Goal: Transaction & Acquisition: Purchase product/service

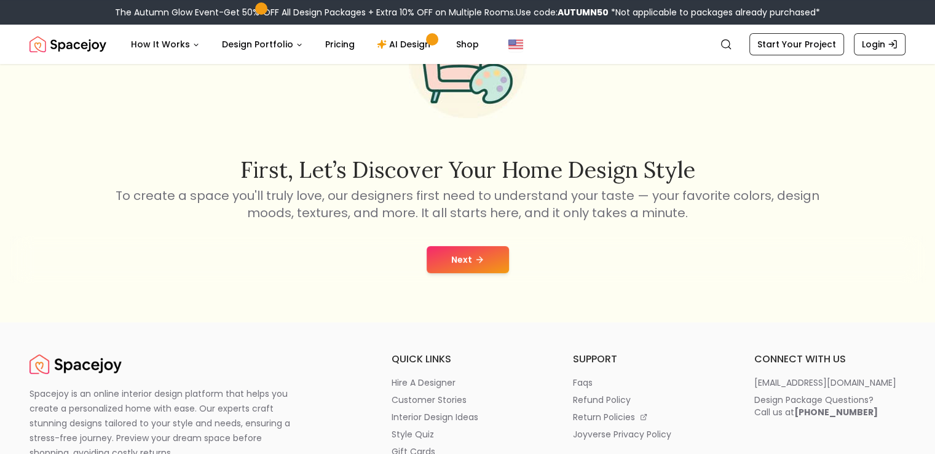
click at [470, 251] on button "Next" at bounding box center [468, 259] width 82 height 27
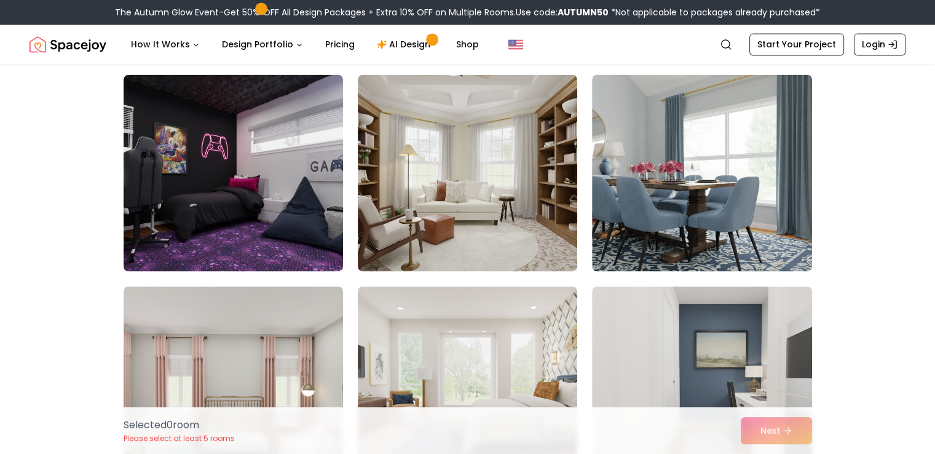
scroll to position [1844, 0]
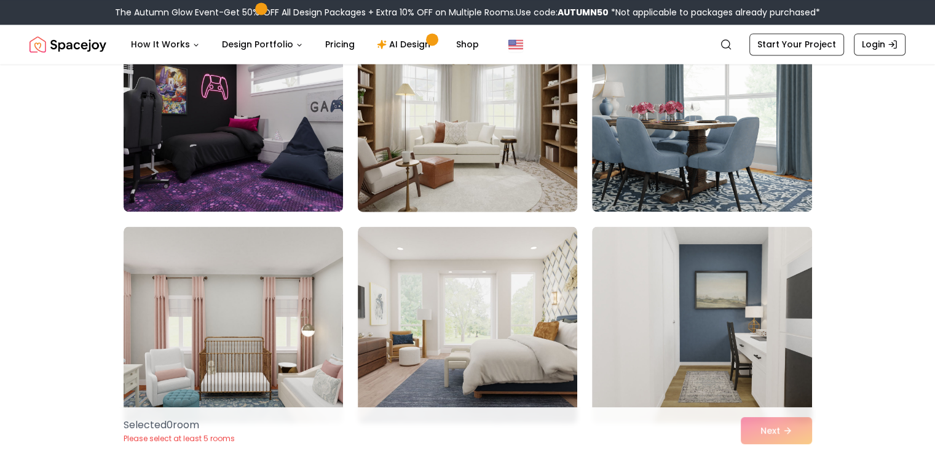
click at [511, 128] on img at bounding box center [467, 113] width 230 height 207
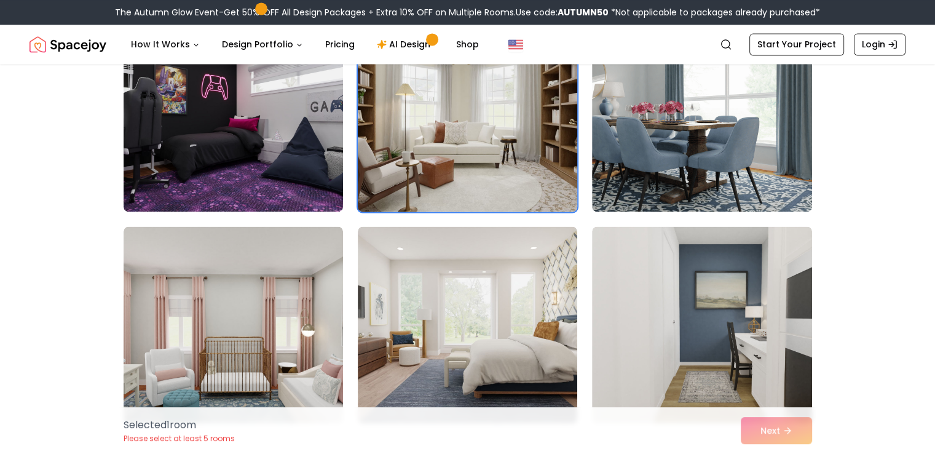
click at [443, 100] on img at bounding box center [467, 113] width 230 height 207
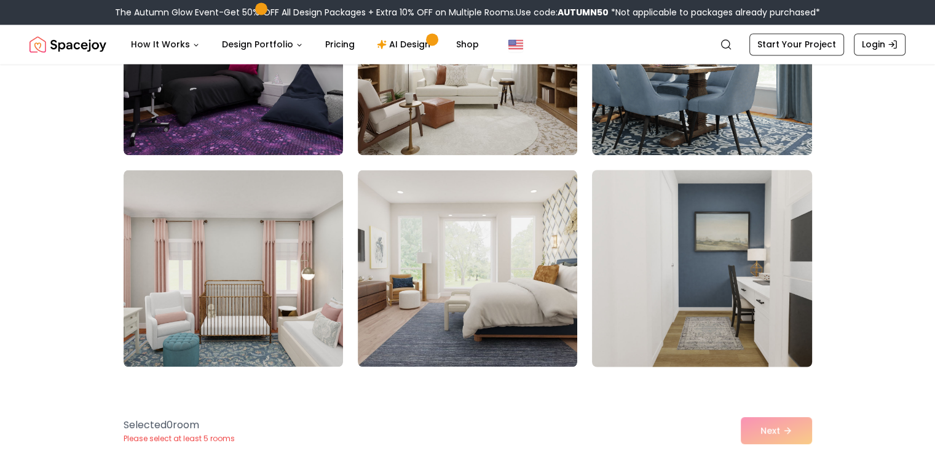
scroll to position [1967, 0]
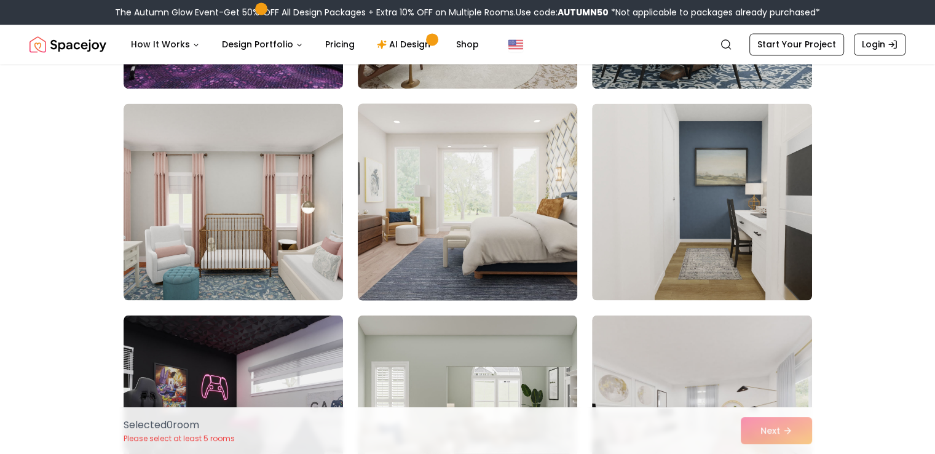
click at [538, 214] on img at bounding box center [467, 201] width 230 height 207
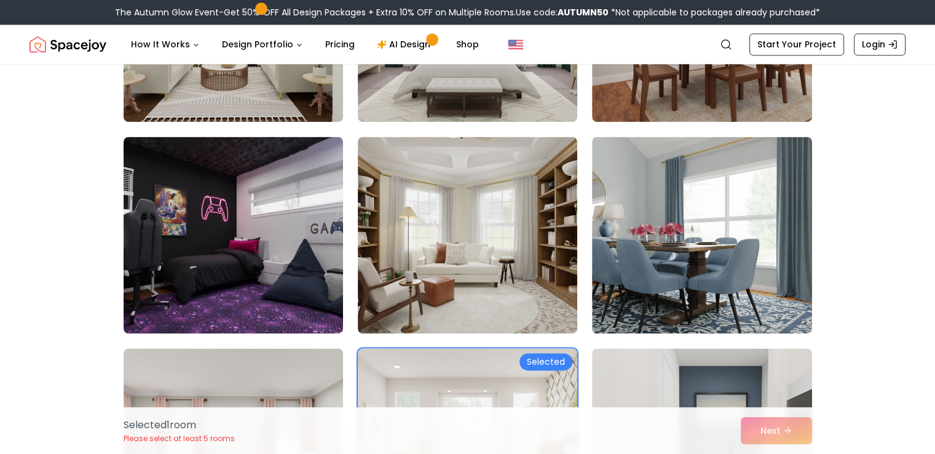
scroll to position [1721, 0]
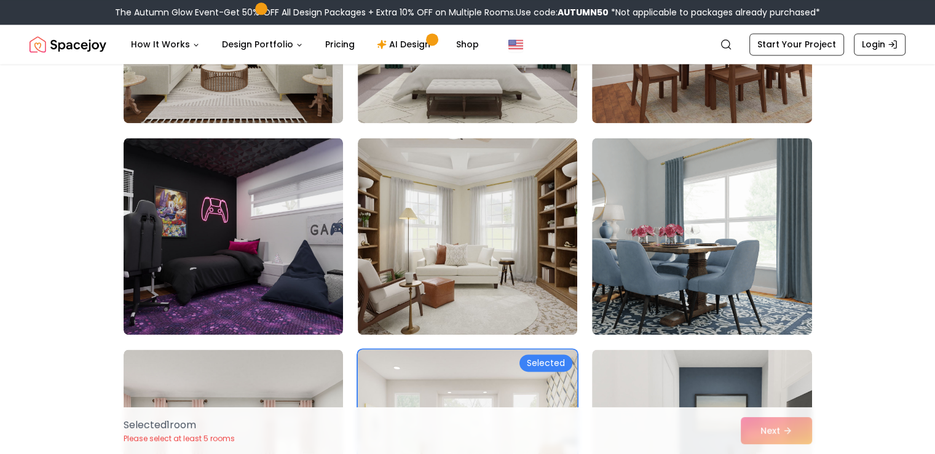
click at [506, 165] on img at bounding box center [467, 236] width 219 height 197
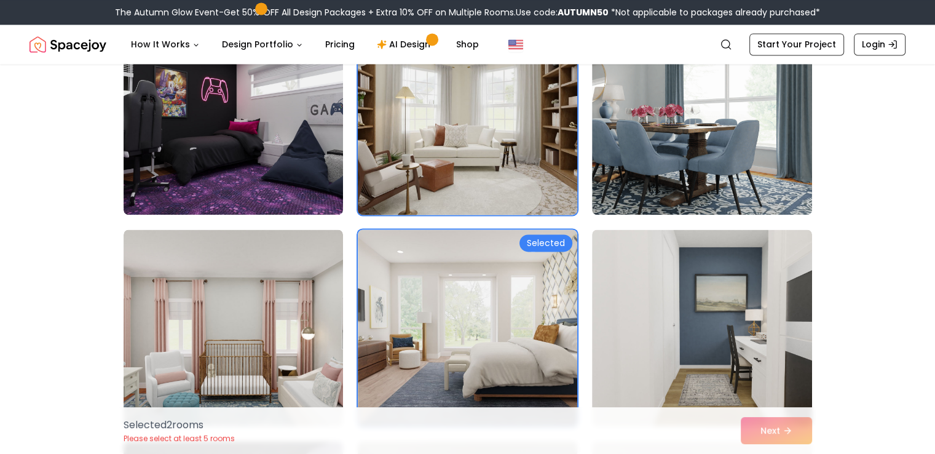
scroll to position [1844, 0]
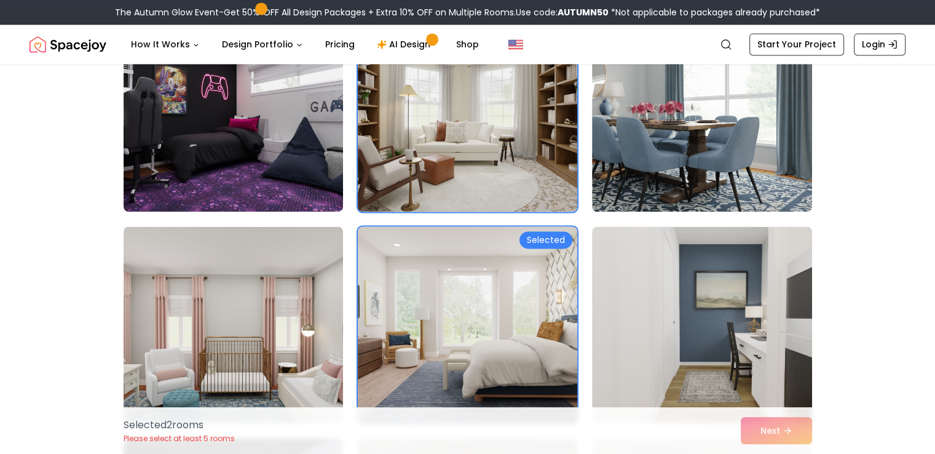
click at [516, 275] on img at bounding box center [467, 324] width 230 height 207
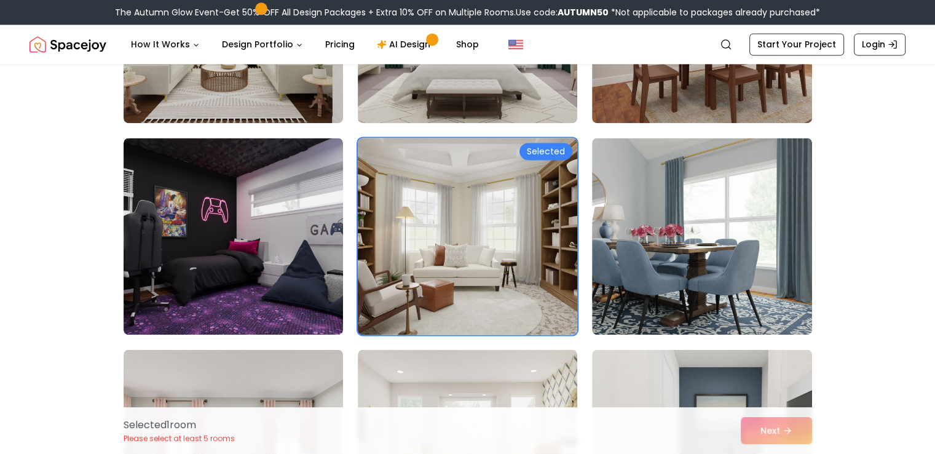
click at [536, 219] on img at bounding box center [467, 236] width 230 height 207
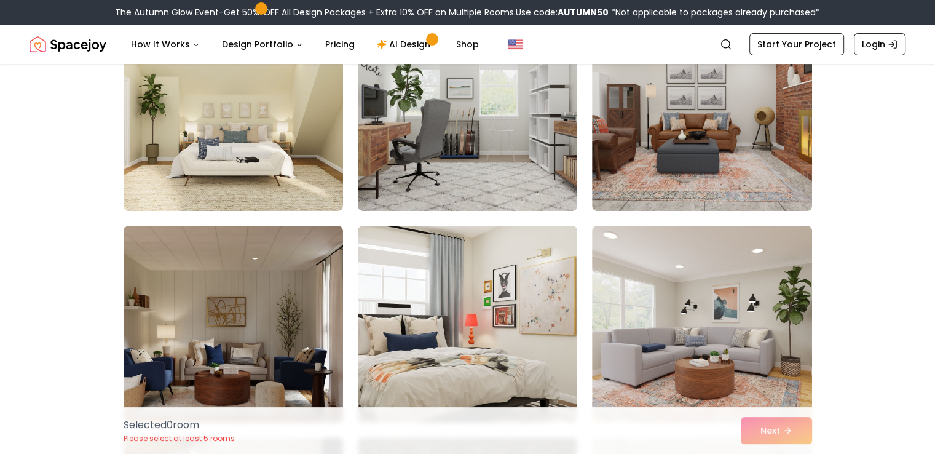
scroll to position [0, 0]
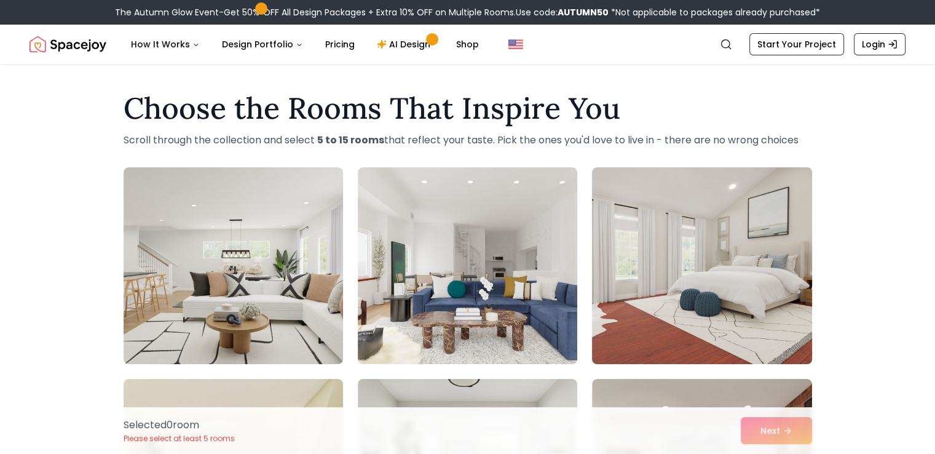
click at [674, 194] on img at bounding box center [701, 265] width 230 height 207
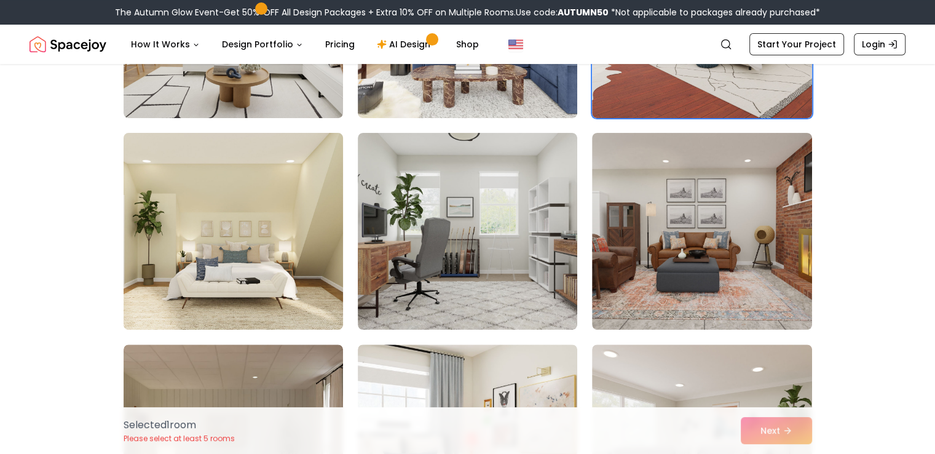
click at [297, 239] on img at bounding box center [233, 231] width 230 height 207
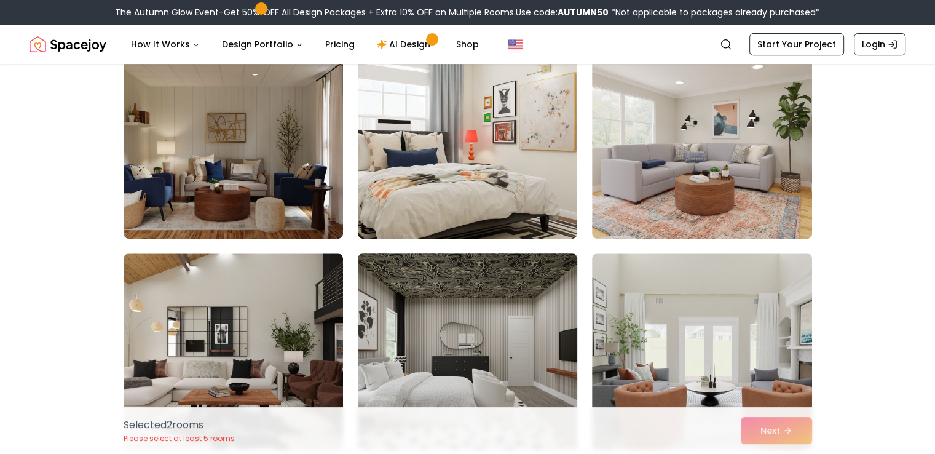
scroll to position [615, 0]
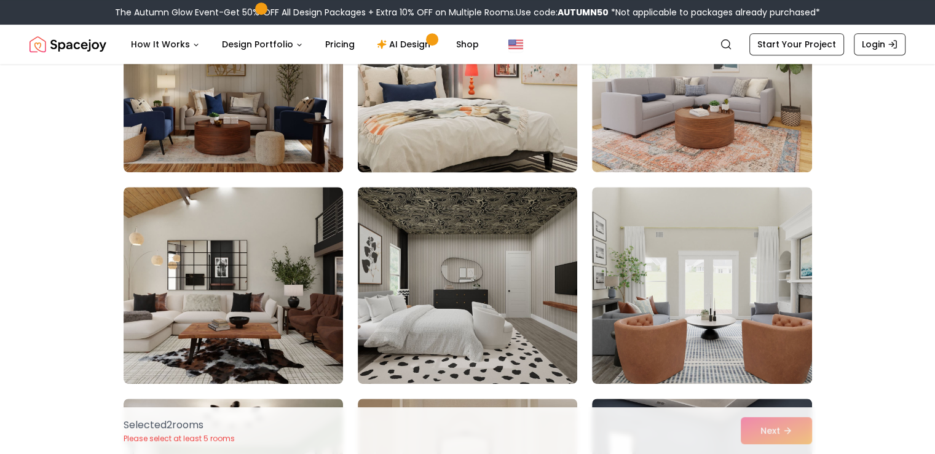
click at [499, 106] on img at bounding box center [467, 73] width 230 height 207
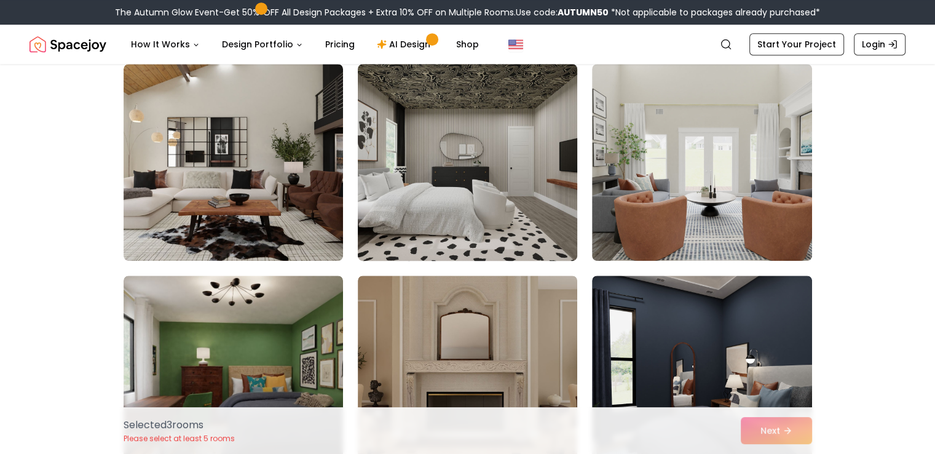
click at [529, 210] on img at bounding box center [467, 162] width 230 height 207
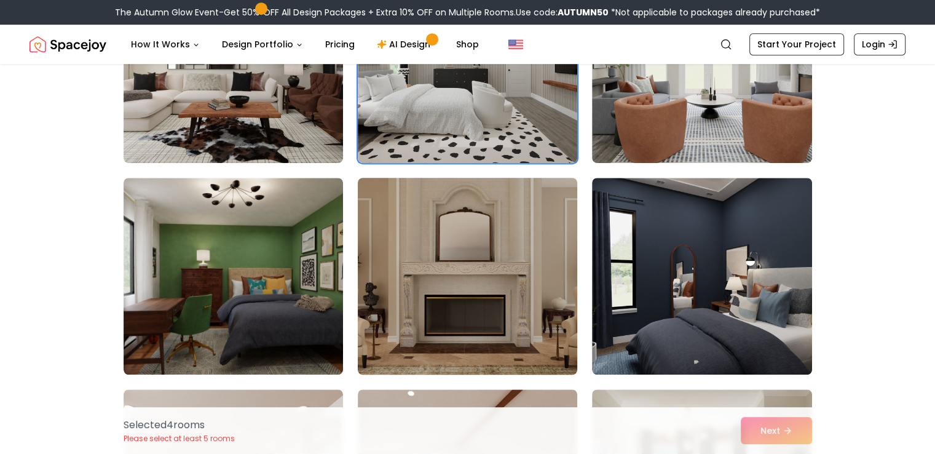
scroll to position [983, 0]
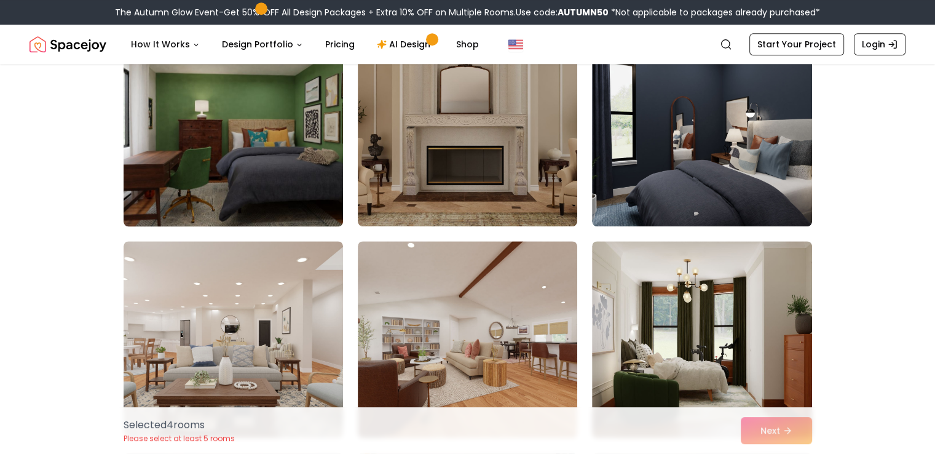
click at [277, 156] on img at bounding box center [233, 128] width 230 height 207
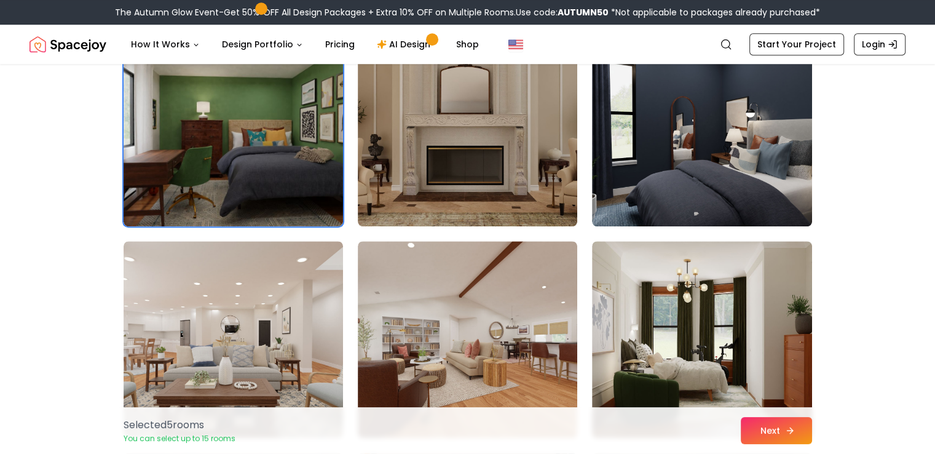
click at [763, 423] on button "Next" at bounding box center [776, 430] width 71 height 27
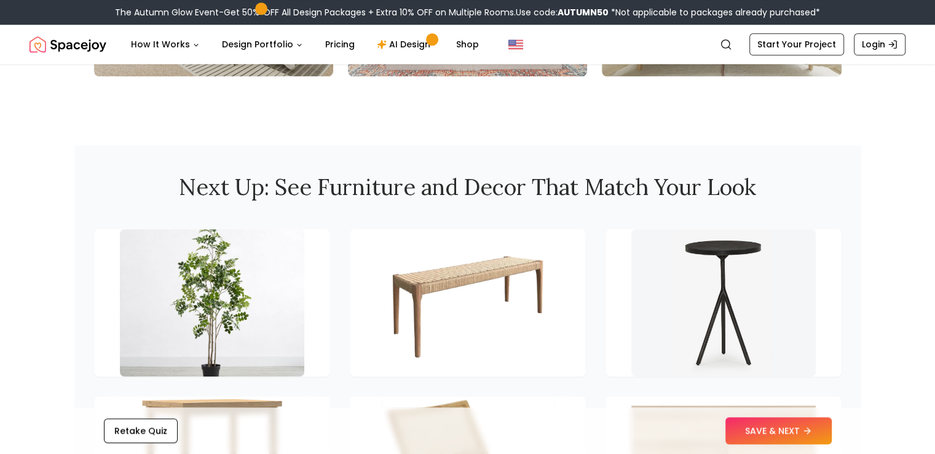
scroll to position [1598, 0]
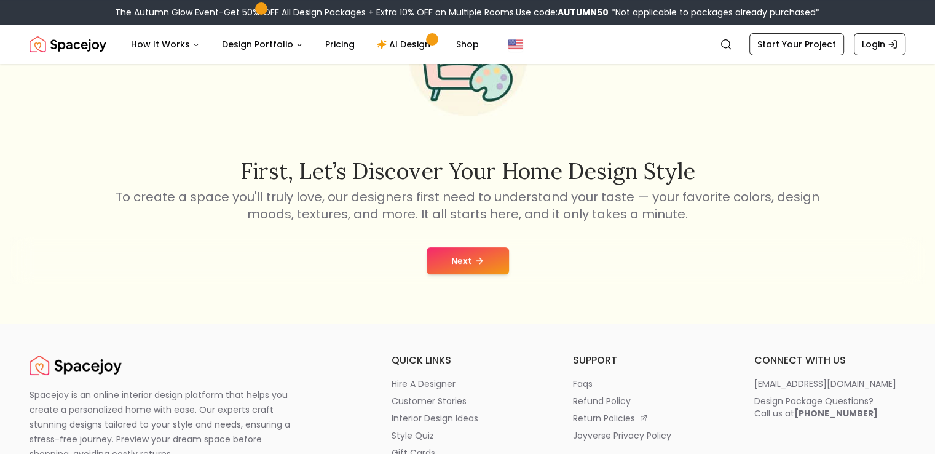
scroll to position [123, 0]
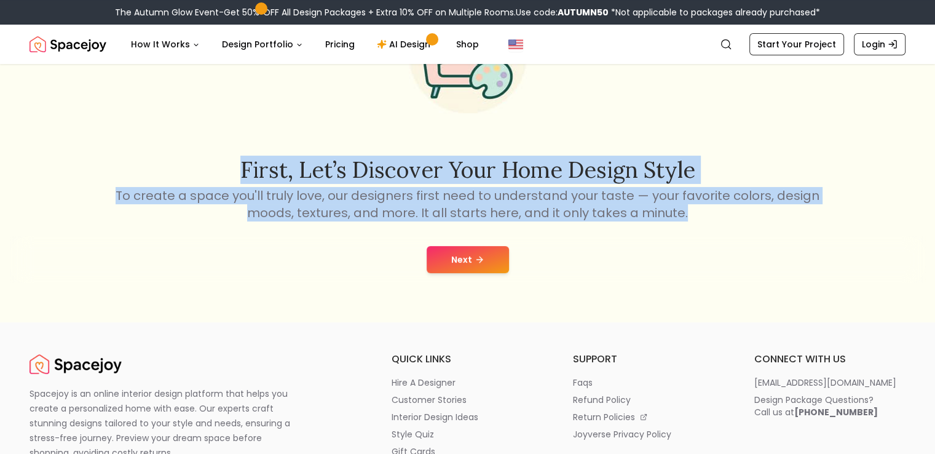
drag, startPoint x: 133, startPoint y: 162, endPoint x: 709, endPoint y: 212, distance: 578.7
click at [709, 212] on div "First, let’s discover your home design style To create a space you'll truly lov…" at bounding box center [468, 189] width 708 height 64
copy div "First, let’s discover your home design style To create a space you'll truly lov…"
click at [739, 176] on h2 "First, let’s discover your home design style" at bounding box center [468, 169] width 708 height 25
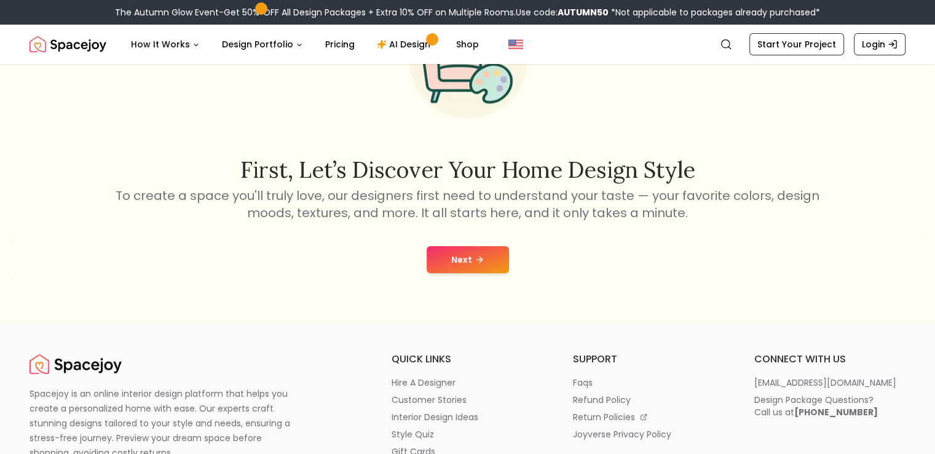
click at [494, 255] on button "Next" at bounding box center [468, 259] width 82 height 27
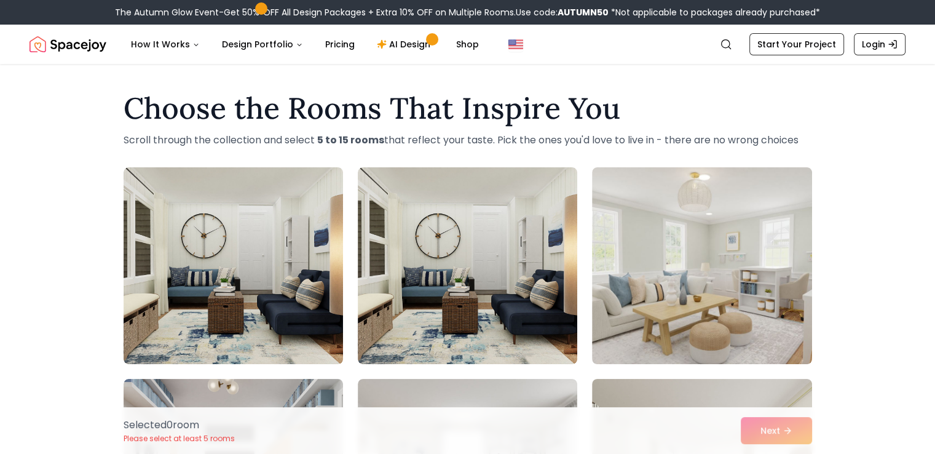
drag, startPoint x: 114, startPoint y: 116, endPoint x: 821, endPoint y: 137, distance: 706.5
copy div "Choose the Rooms That Inspire You Scroll through the collection and select 5 to…"
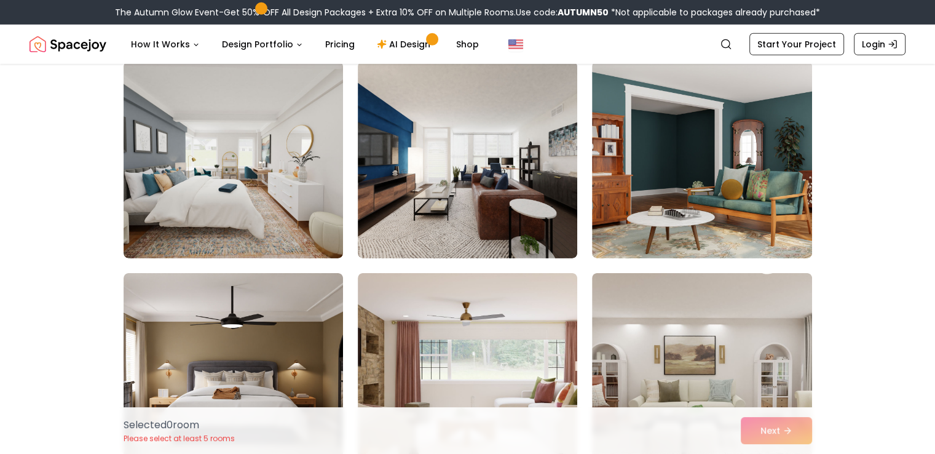
scroll to position [3811, 0]
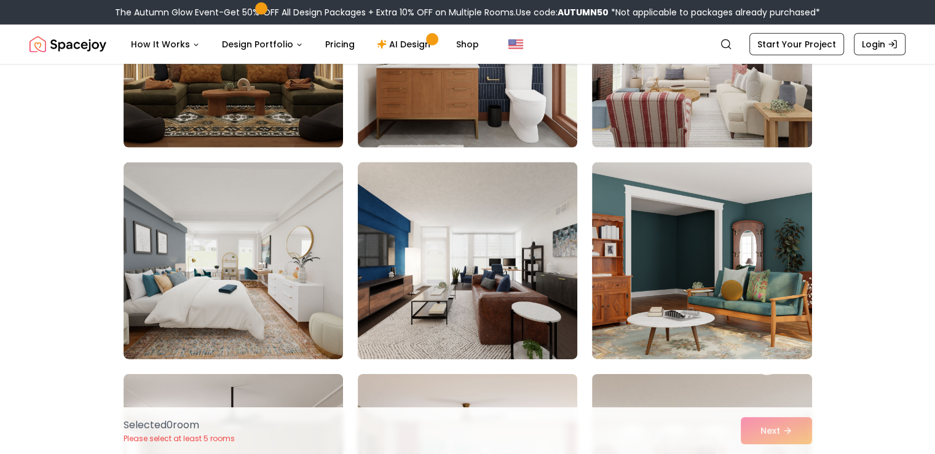
click at [455, 251] on img at bounding box center [467, 260] width 230 height 207
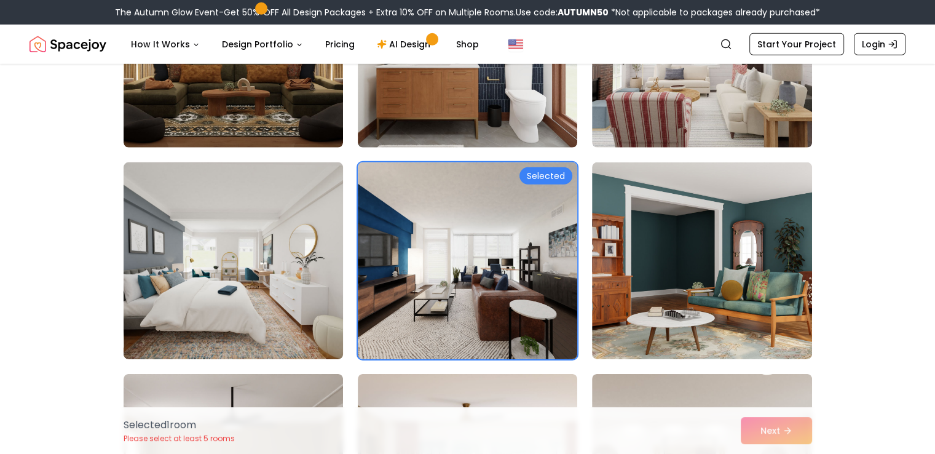
click at [237, 219] on img at bounding box center [233, 260] width 230 height 207
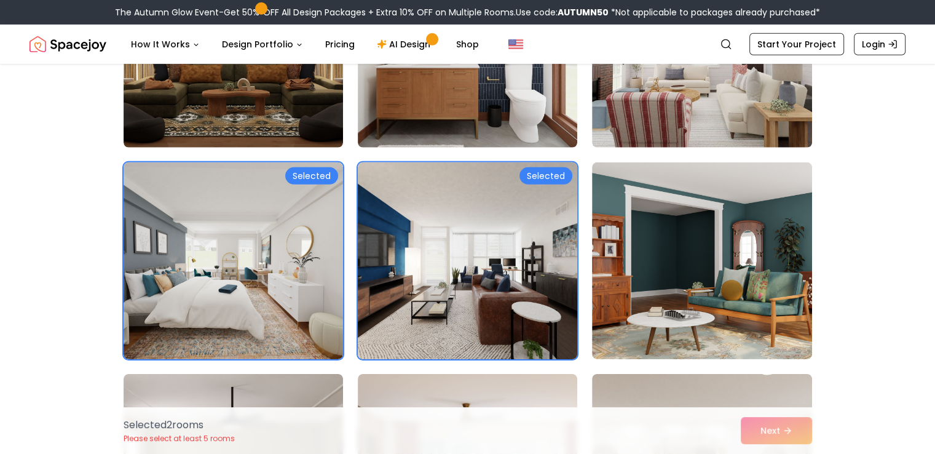
scroll to position [3565, 0]
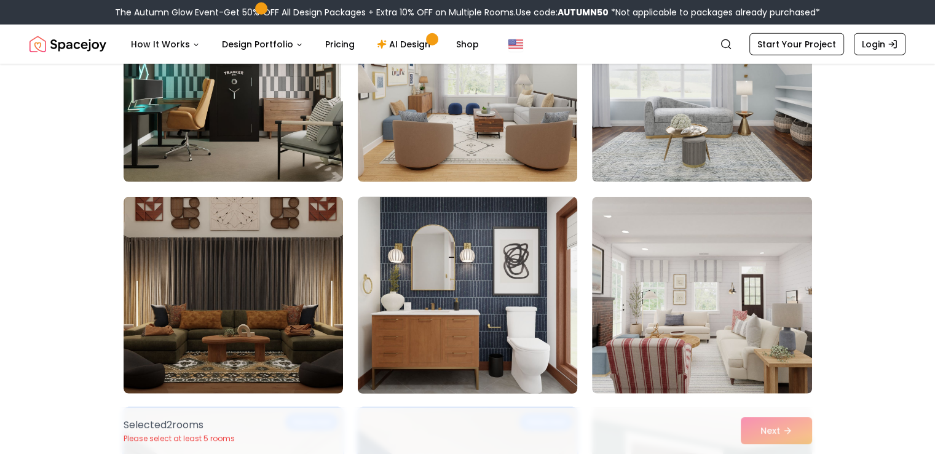
click at [467, 232] on img at bounding box center [467, 295] width 230 height 207
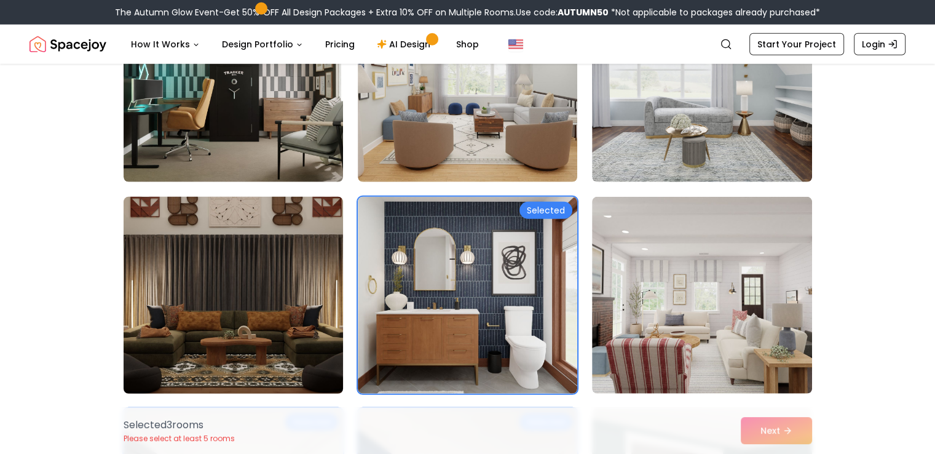
click at [245, 301] on img at bounding box center [233, 295] width 230 height 207
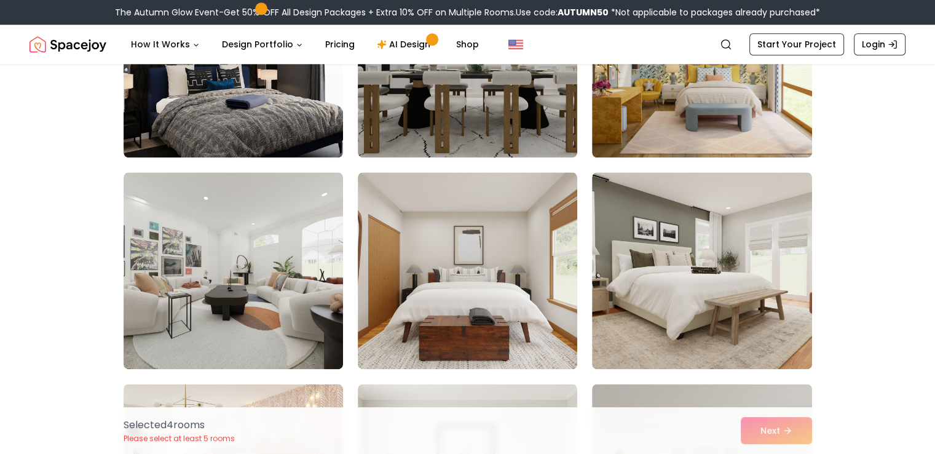
scroll to position [1352, 0]
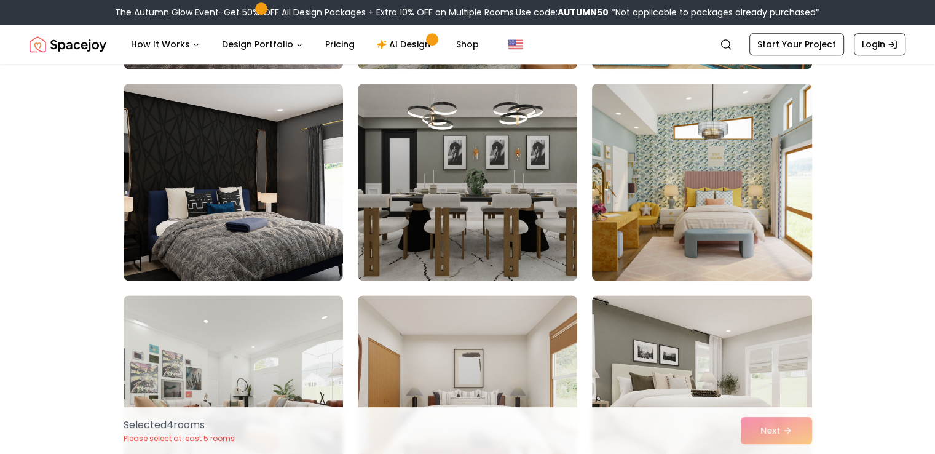
click at [624, 216] on img at bounding box center [701, 182] width 230 height 207
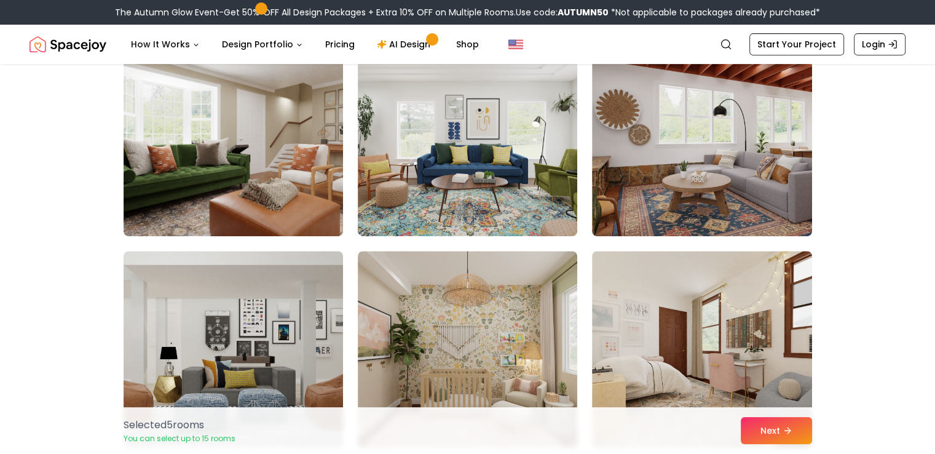
scroll to position [492, 0]
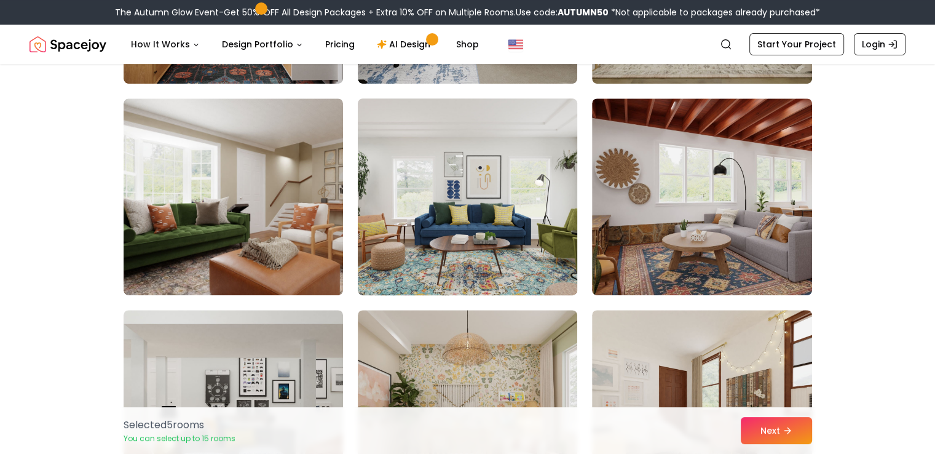
click at [513, 213] on img at bounding box center [467, 196] width 230 height 207
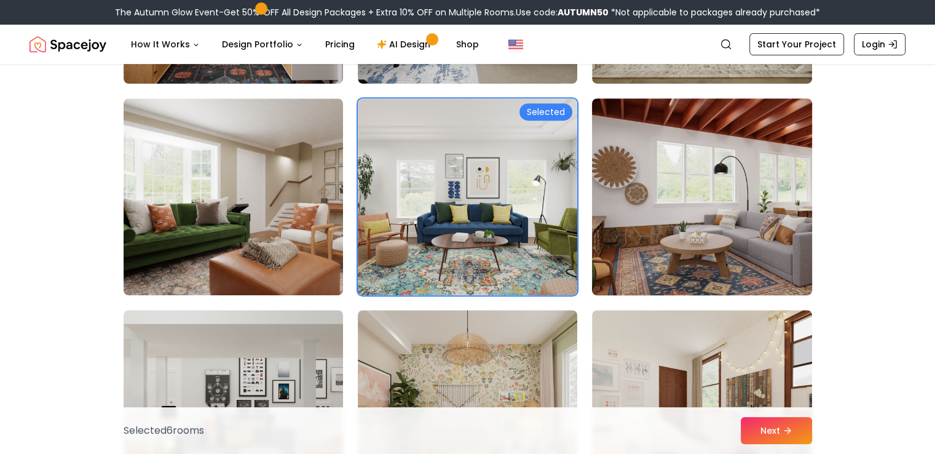
click at [649, 215] on img at bounding box center [701, 196] width 230 height 207
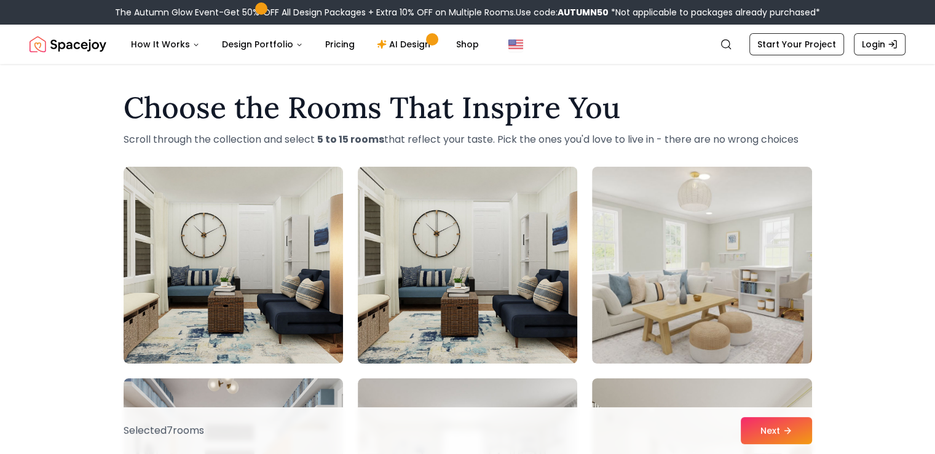
scroll to position [0, 0]
click at [530, 208] on img at bounding box center [467, 265] width 230 height 207
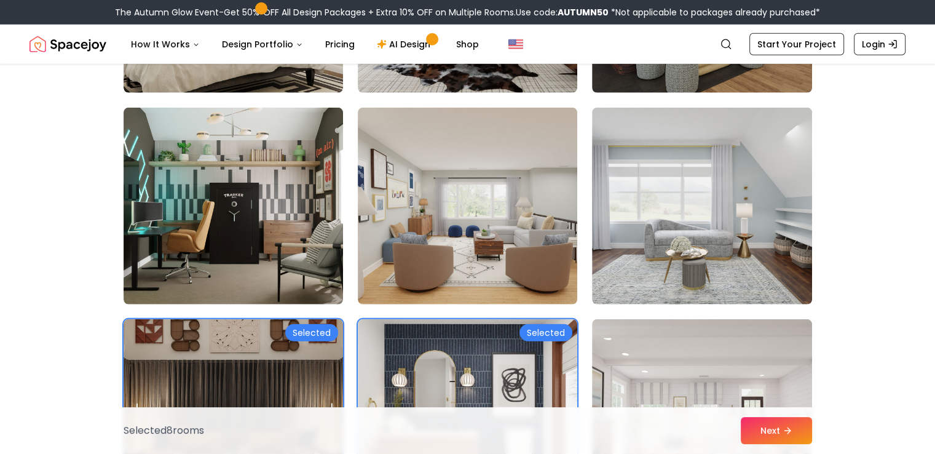
scroll to position [3442, 0]
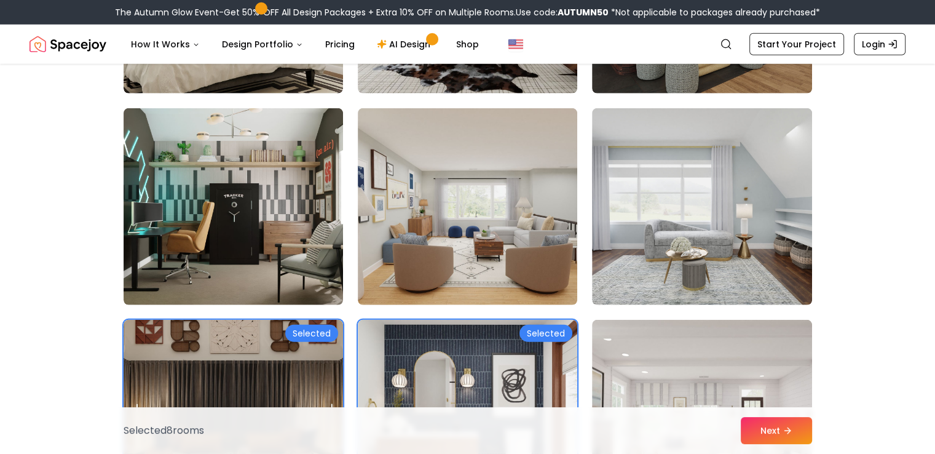
click at [797, 242] on img at bounding box center [701, 206] width 219 height 197
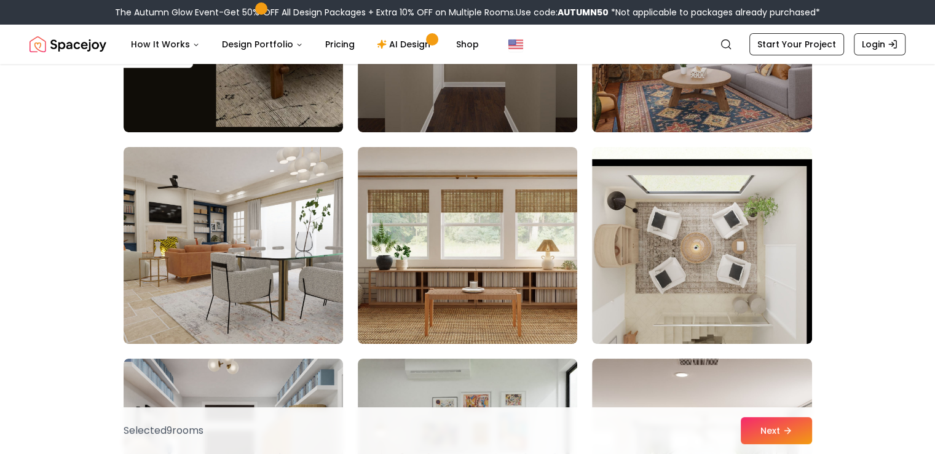
scroll to position [4671, 0]
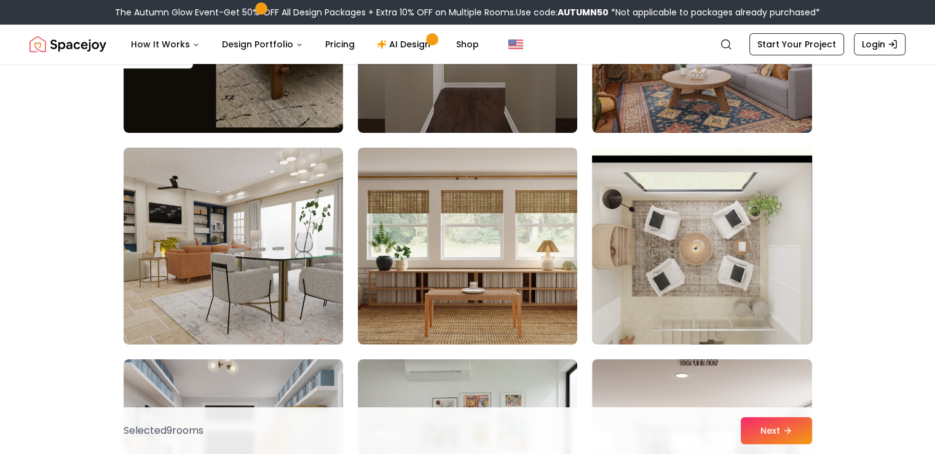
click at [652, 235] on img at bounding box center [701, 246] width 230 height 207
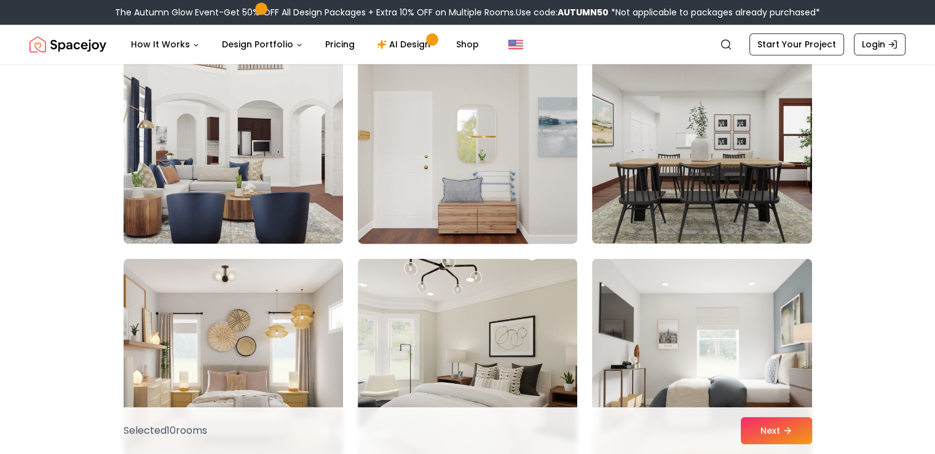
scroll to position [6146, 0]
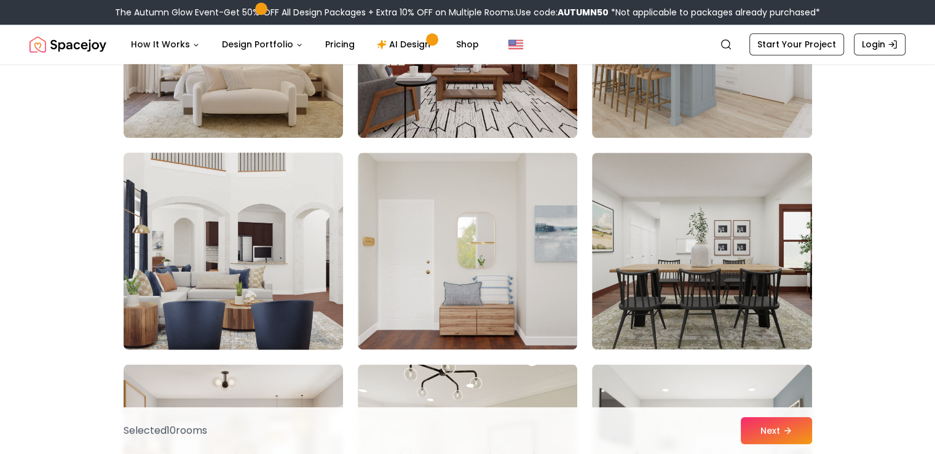
click at [310, 186] on img at bounding box center [233, 251] width 230 height 207
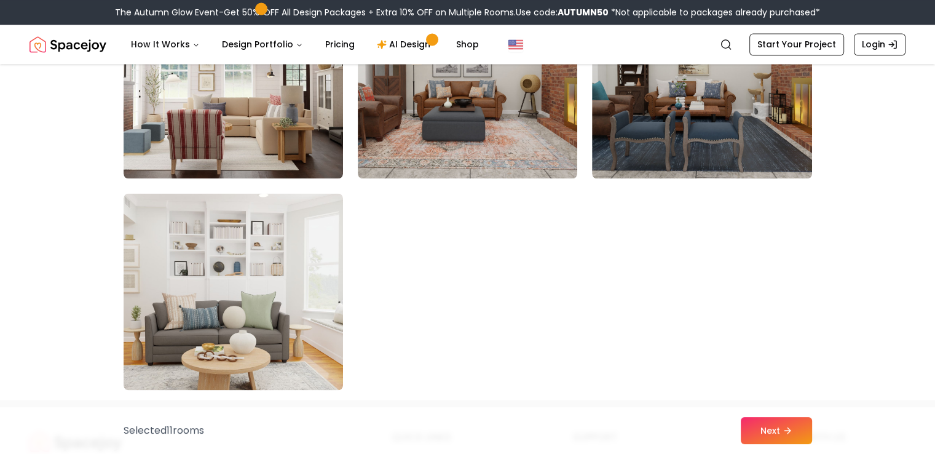
scroll to position [6884, 0]
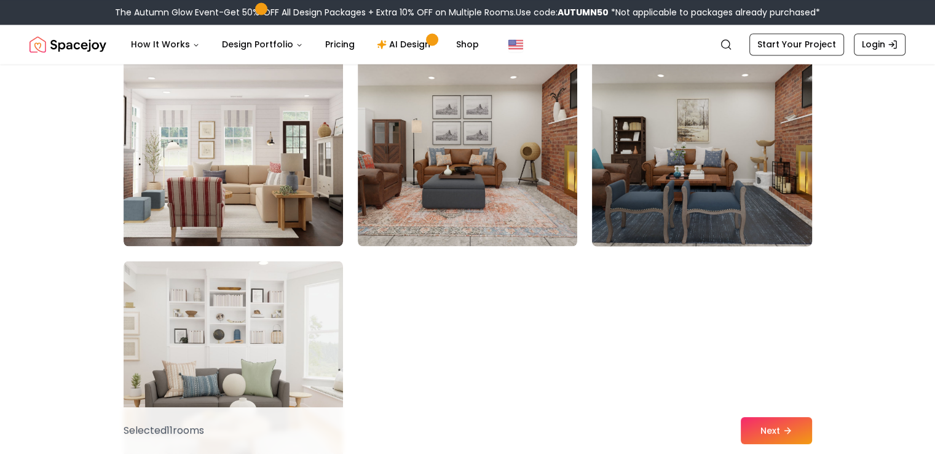
click at [687, 215] on img at bounding box center [701, 147] width 230 height 207
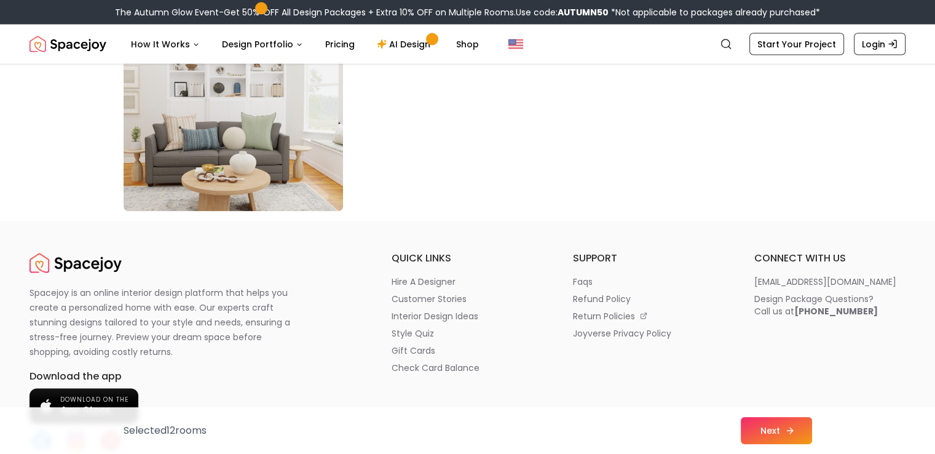
click at [774, 423] on button "Next" at bounding box center [776, 430] width 71 height 27
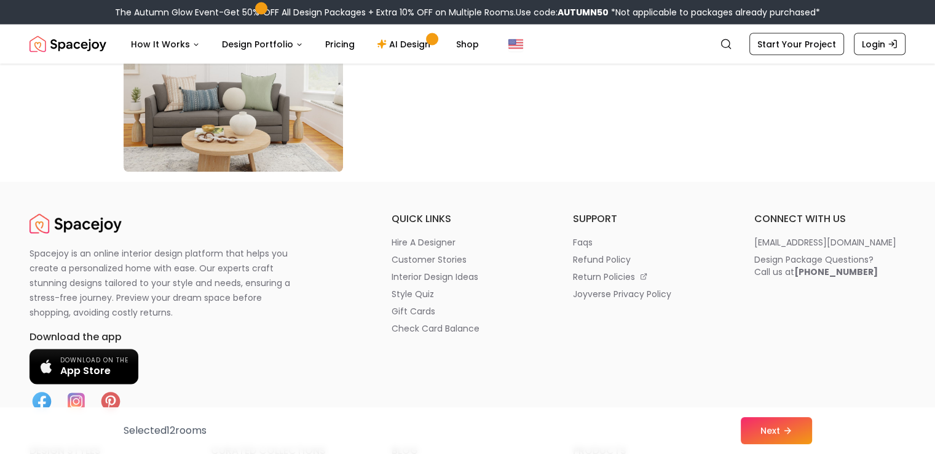
scroll to position [7130, 0]
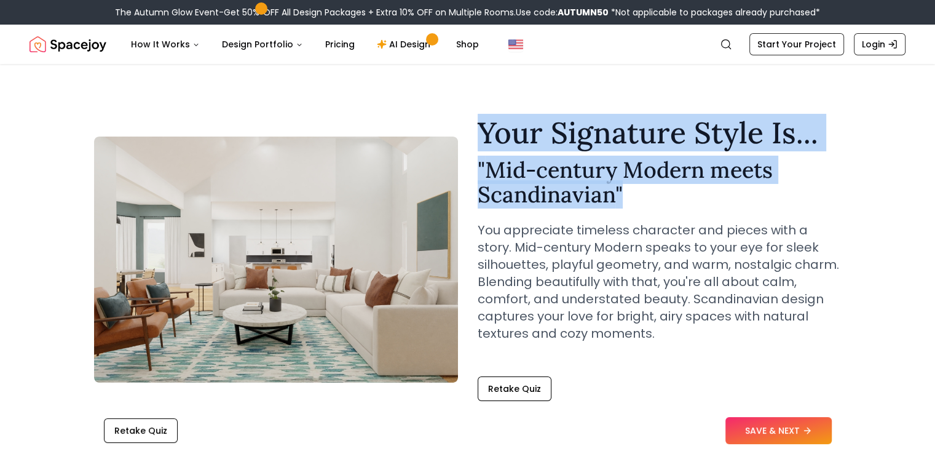
click at [832, 160] on h2 "" Mid-century Modern meets Scandinavian "" at bounding box center [660, 181] width 364 height 49
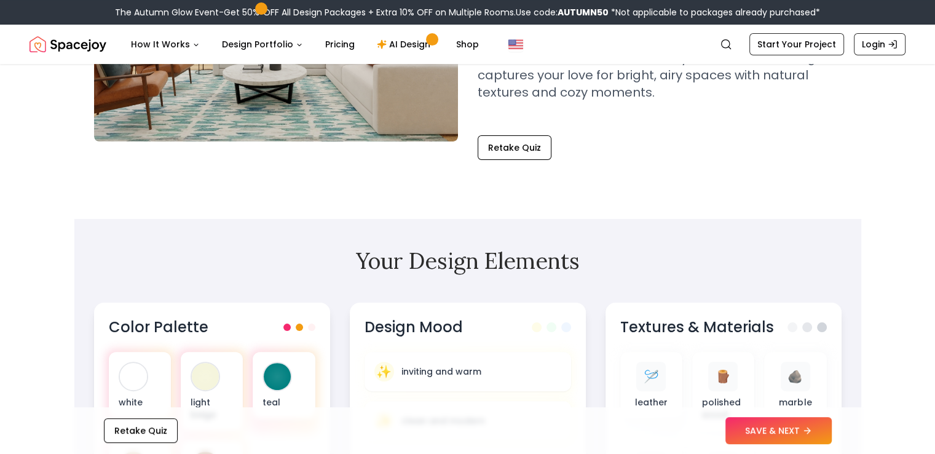
scroll to position [246, 0]
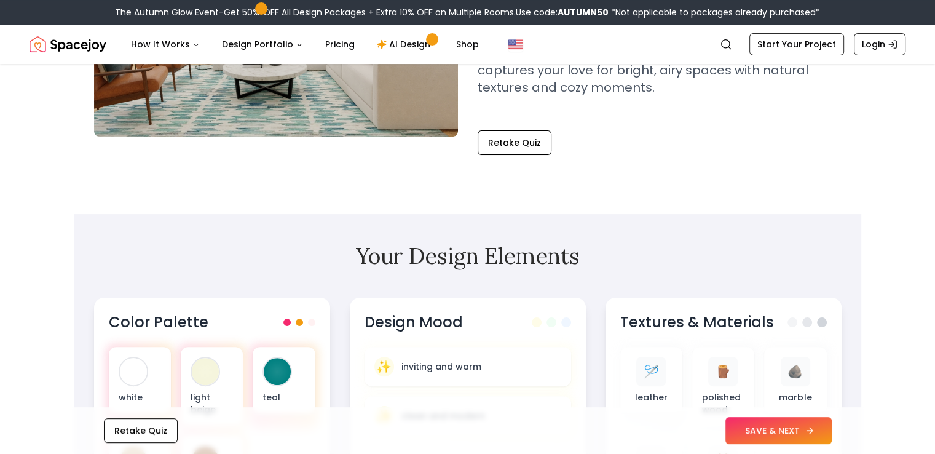
click at [800, 434] on button "SAVE & NEXT" at bounding box center [778, 430] width 106 height 27
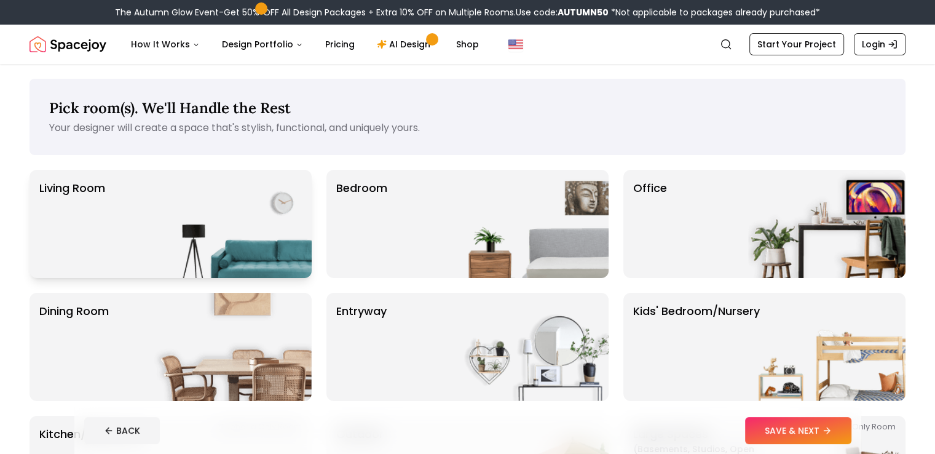
click at [199, 209] on img at bounding box center [232, 224] width 157 height 108
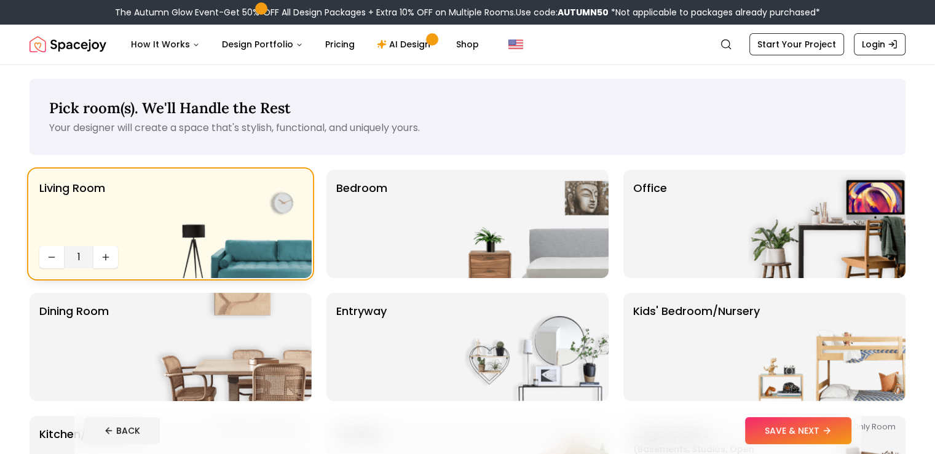
click at [199, 209] on img at bounding box center [232, 224] width 157 height 108
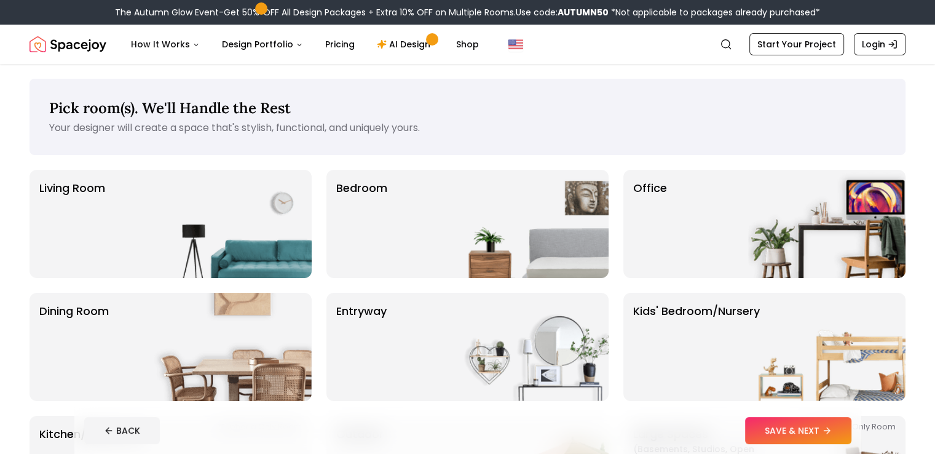
click at [123, 132] on p "Your designer will create a space that's stylish, functional, and uniquely your…" at bounding box center [467, 127] width 837 height 15
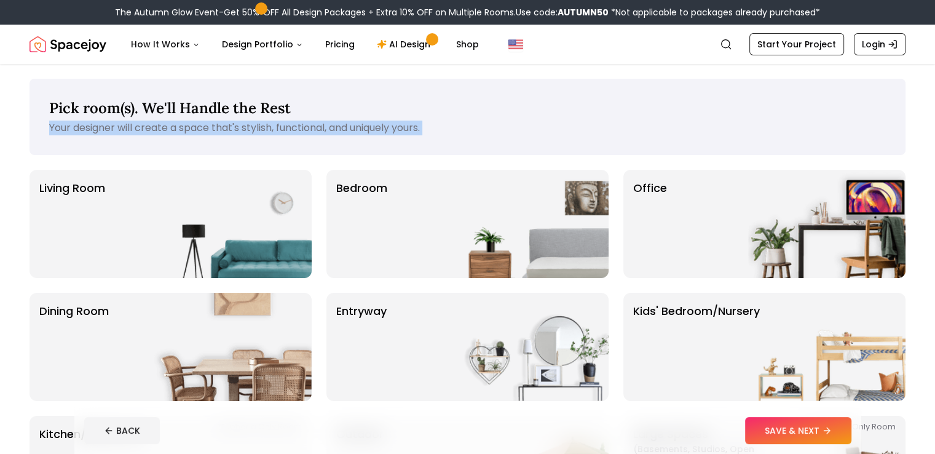
click at [123, 132] on p "Your designer will create a space that's stylish, functional, and uniquely your…" at bounding box center [467, 127] width 837 height 15
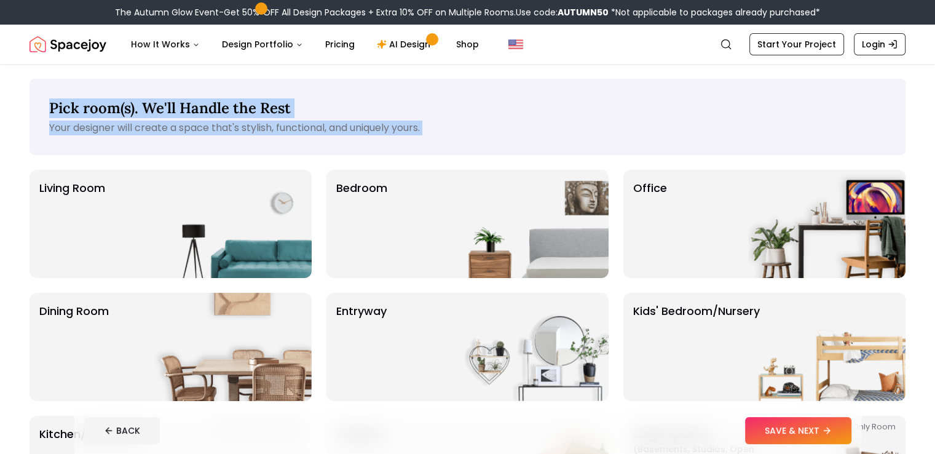
click at [139, 103] on span "Pick room(s). We'll Handle the Rest" at bounding box center [170, 107] width 242 height 19
copy div "Pick room(s). We'll Handle the Rest Your designer will create a space that's st…"
click at [468, 82] on div "Pick room(s). We'll Handle the Rest Your designer will create a space that's st…" at bounding box center [468, 117] width 876 height 76
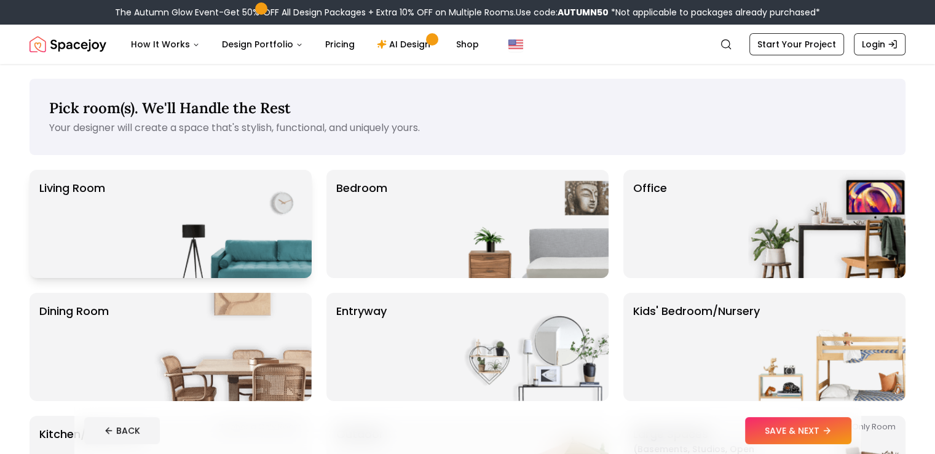
click at [243, 205] on img at bounding box center [232, 224] width 157 height 108
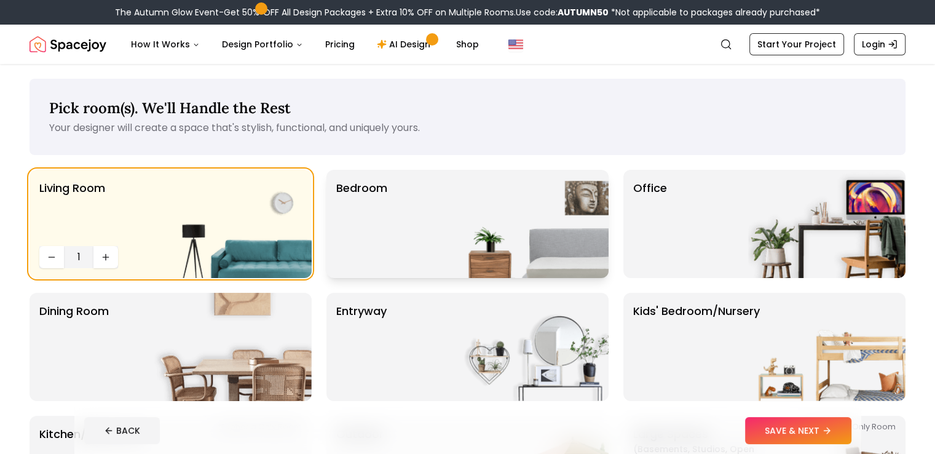
click at [406, 243] on div "Bedroom" at bounding box center [467, 224] width 282 height 108
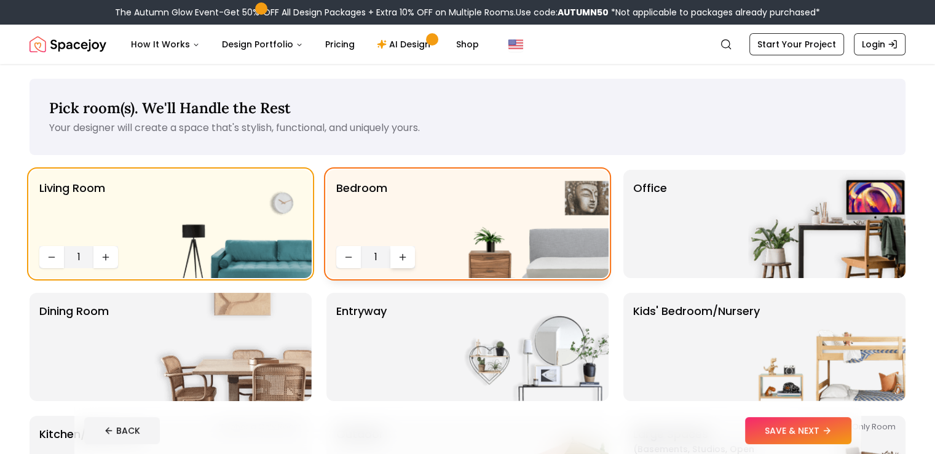
click at [400, 256] on icon "Increase quantity" at bounding box center [403, 257] width 10 height 10
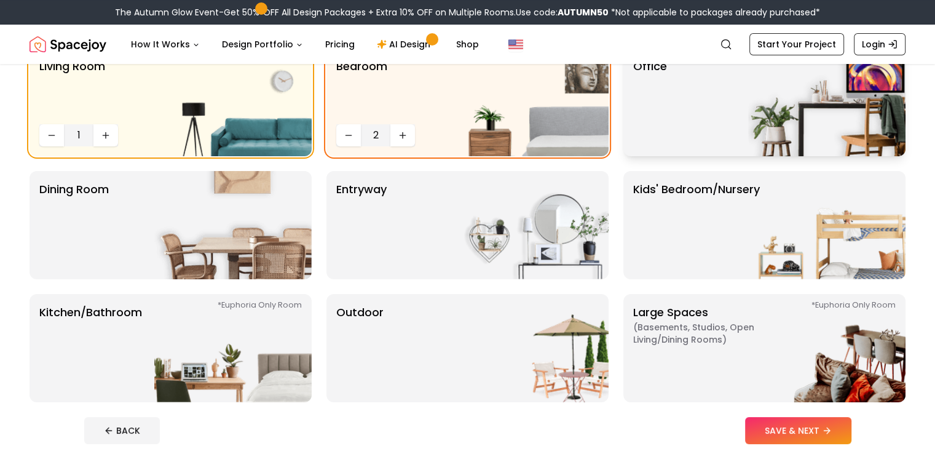
scroll to position [123, 0]
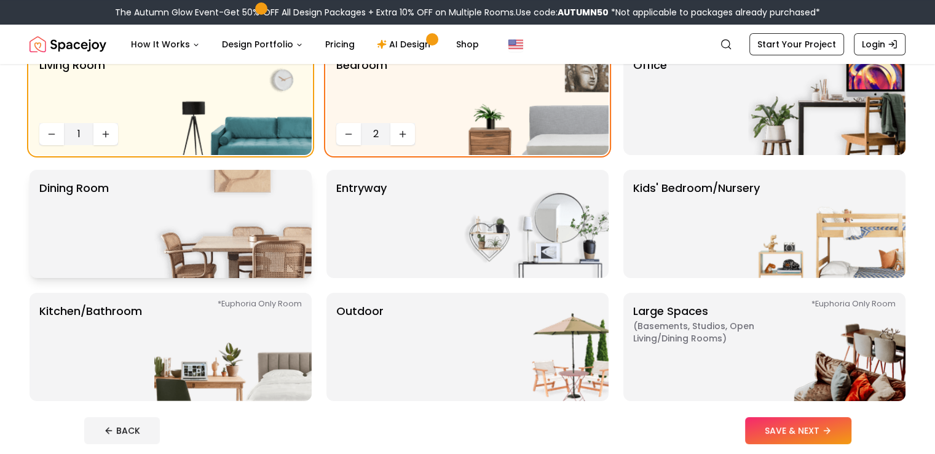
click at [219, 219] on img at bounding box center [232, 224] width 157 height 108
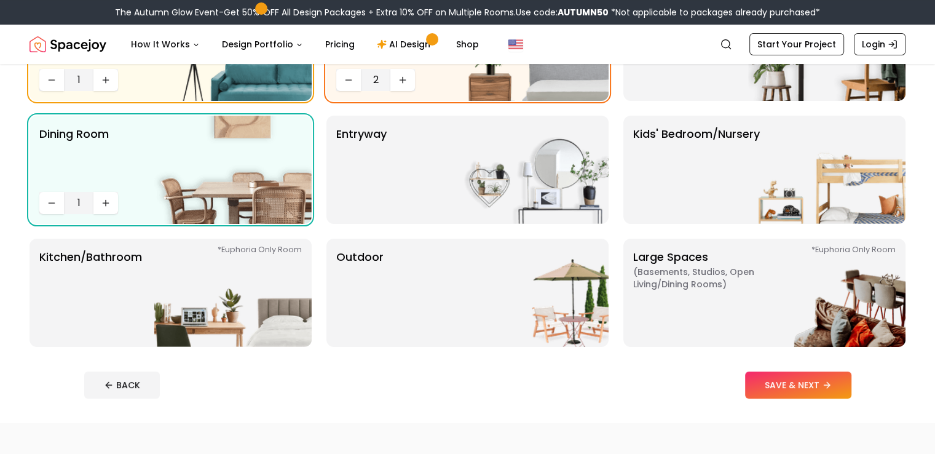
scroll to position [246, 0]
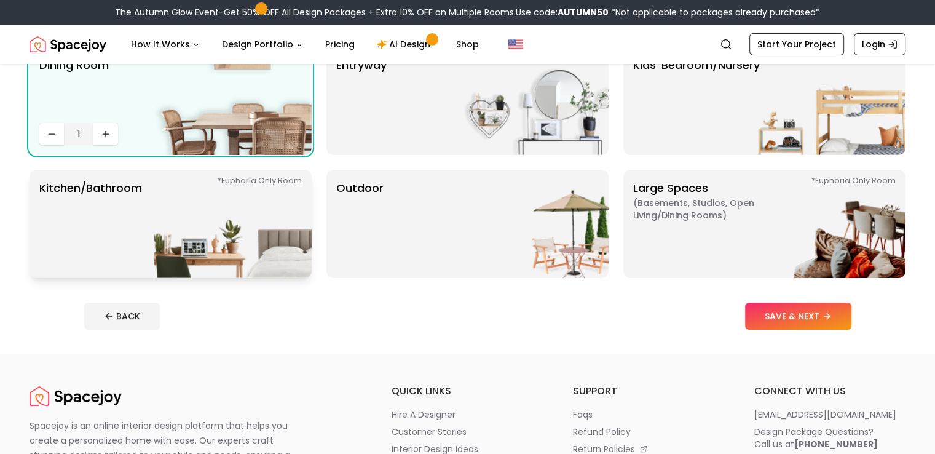
click at [249, 224] on img at bounding box center [232, 224] width 157 height 108
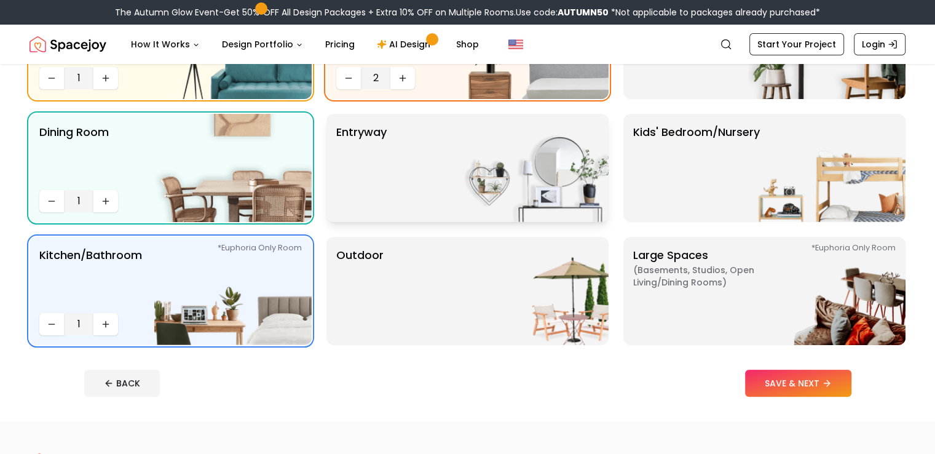
scroll to position [0, 0]
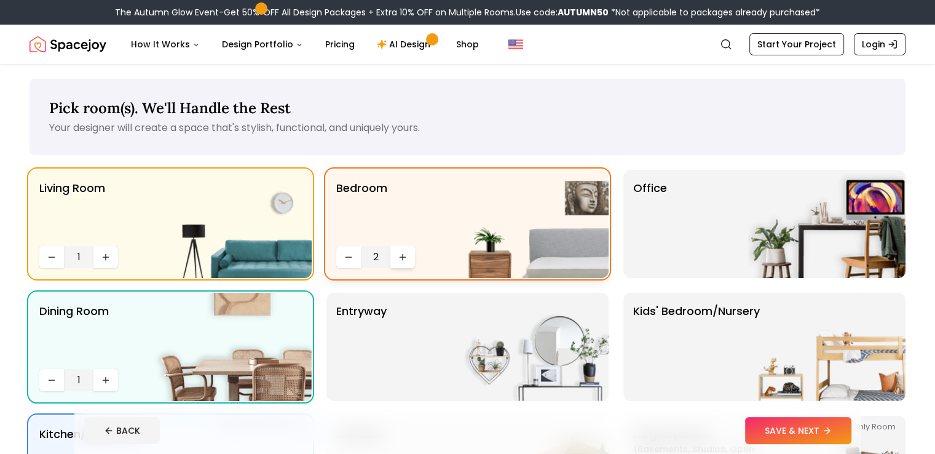
click at [414, 254] on button "Increase quantity" at bounding box center [402, 257] width 25 height 22
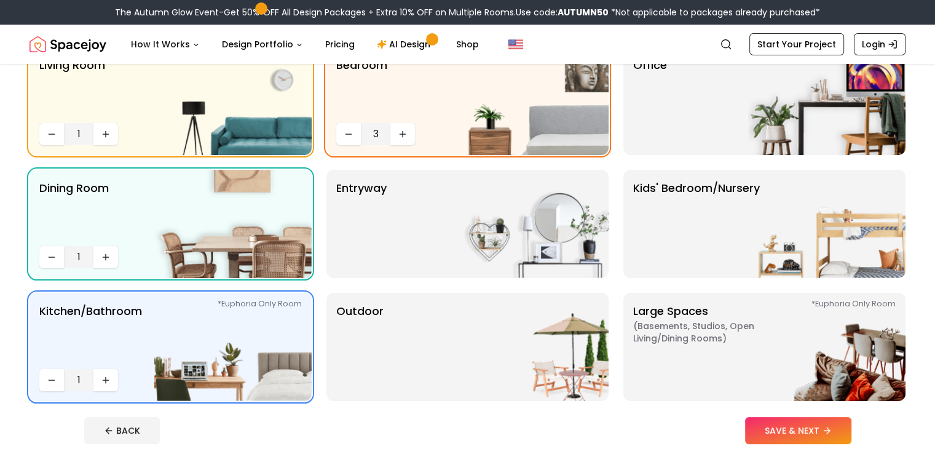
scroll to position [246, 0]
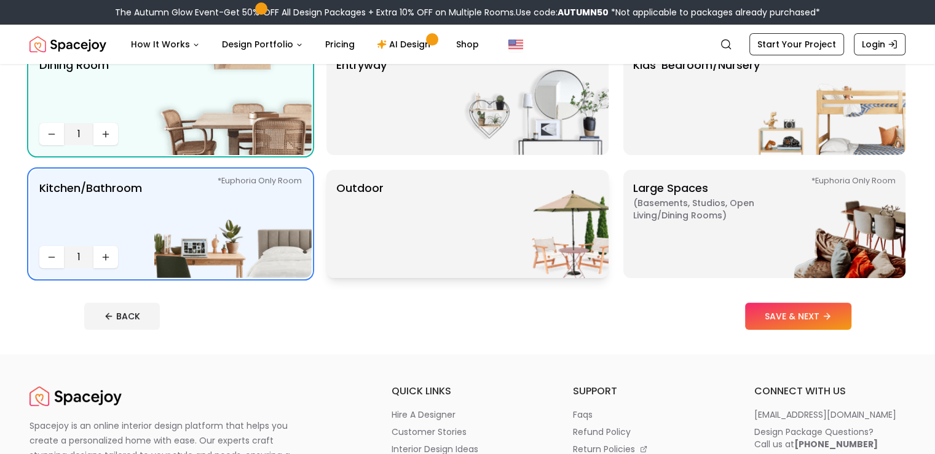
click at [498, 259] on img at bounding box center [529, 224] width 157 height 108
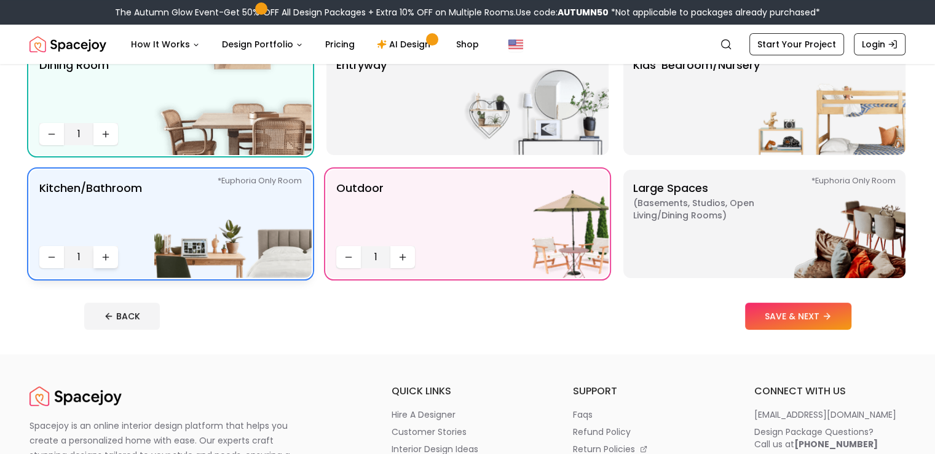
click at [116, 254] on button "Increase quantity" at bounding box center [105, 257] width 25 height 22
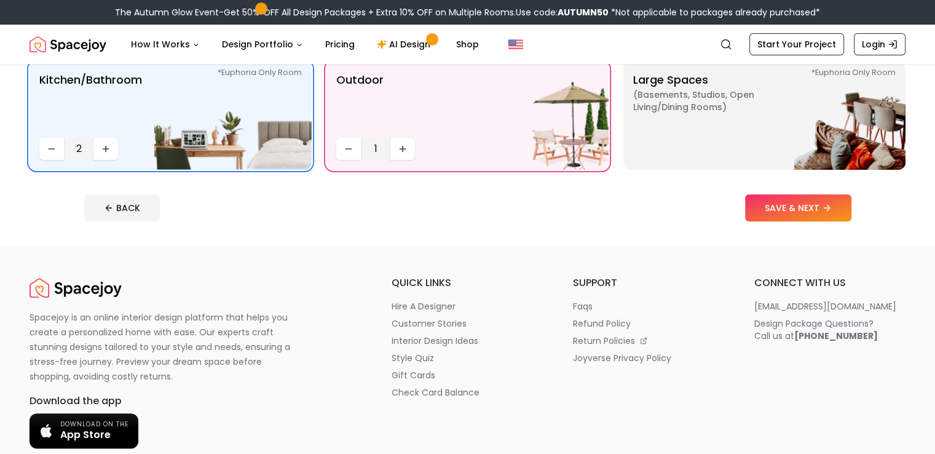
scroll to position [492, 0]
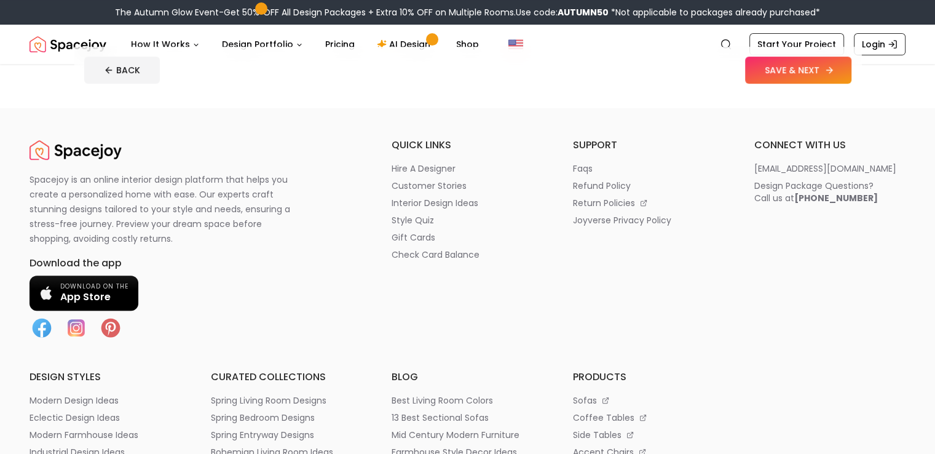
click at [835, 75] on button "SAVE & NEXT" at bounding box center [798, 70] width 106 height 27
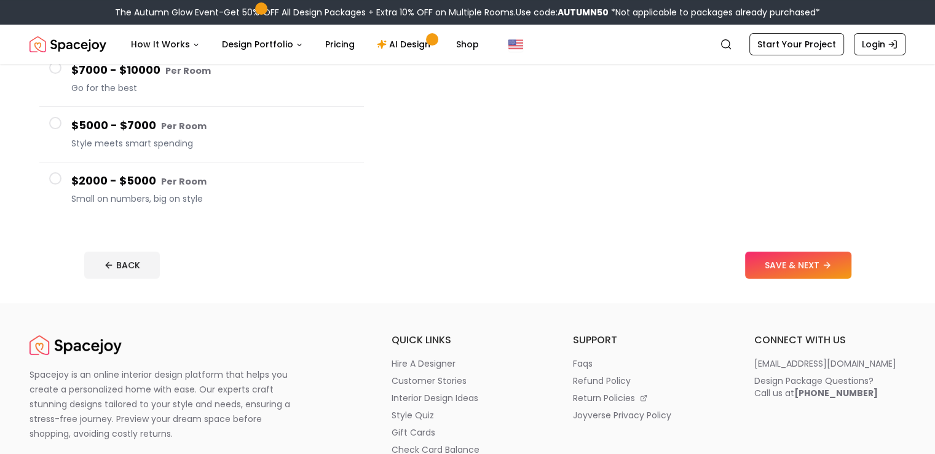
scroll to position [369, 0]
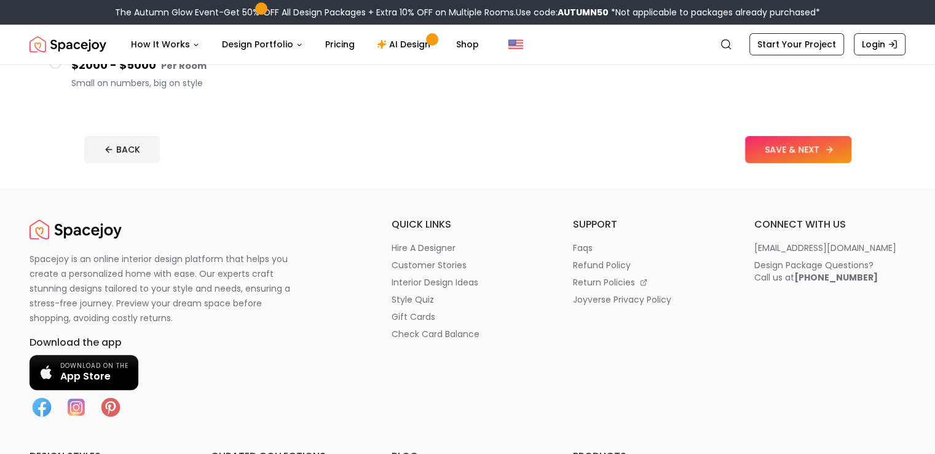
click at [851, 147] on button "SAVE & NEXT" at bounding box center [798, 149] width 106 height 27
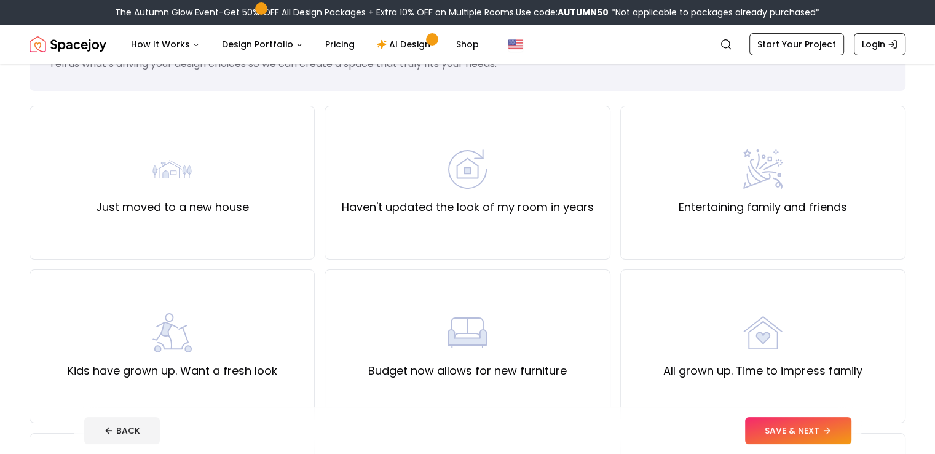
scroll to position [123, 0]
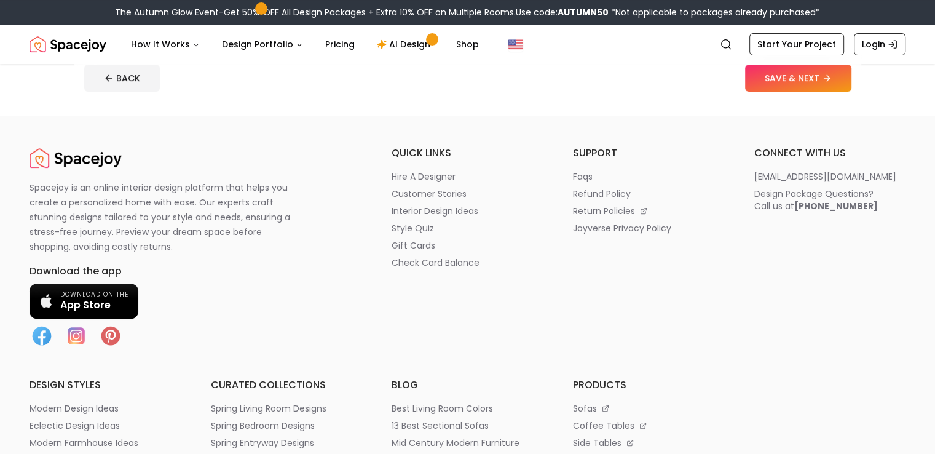
scroll to position [492, 0]
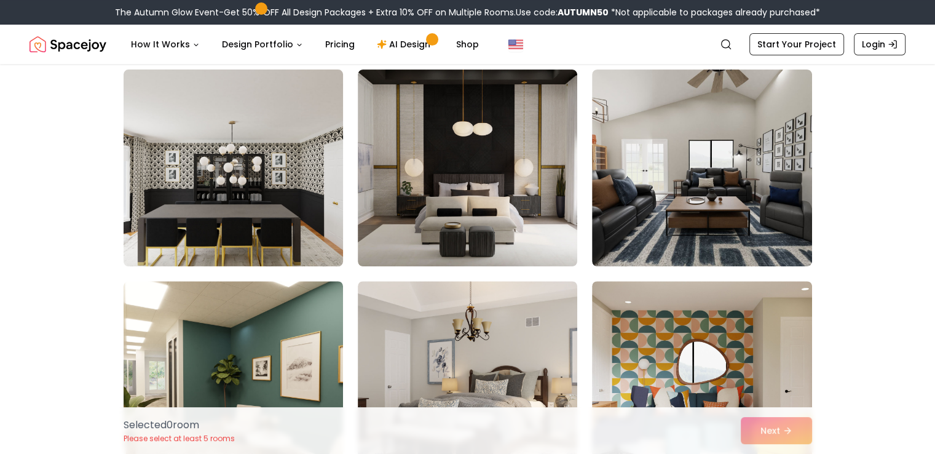
scroll to position [369, 0]
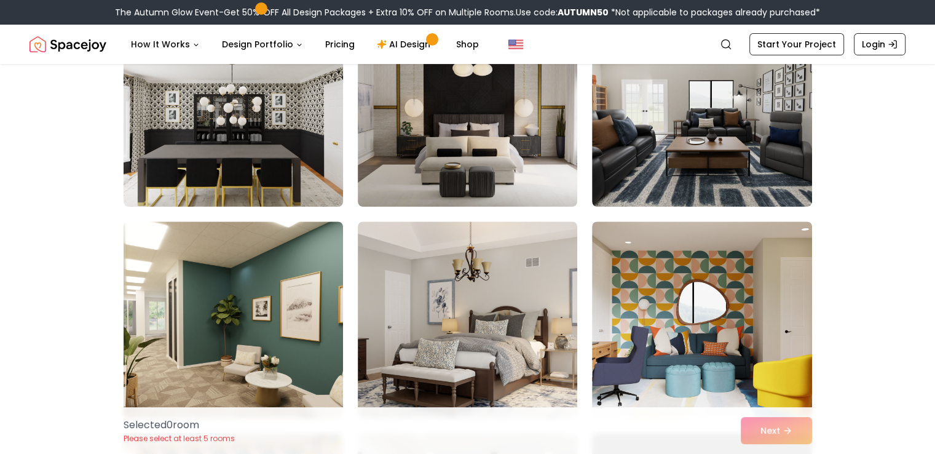
click at [278, 167] on img at bounding box center [233, 108] width 230 height 207
drag, startPoint x: 268, startPoint y: 124, endPoint x: 303, endPoint y: 148, distance: 42.8
click at [267, 124] on img at bounding box center [233, 108] width 230 height 207
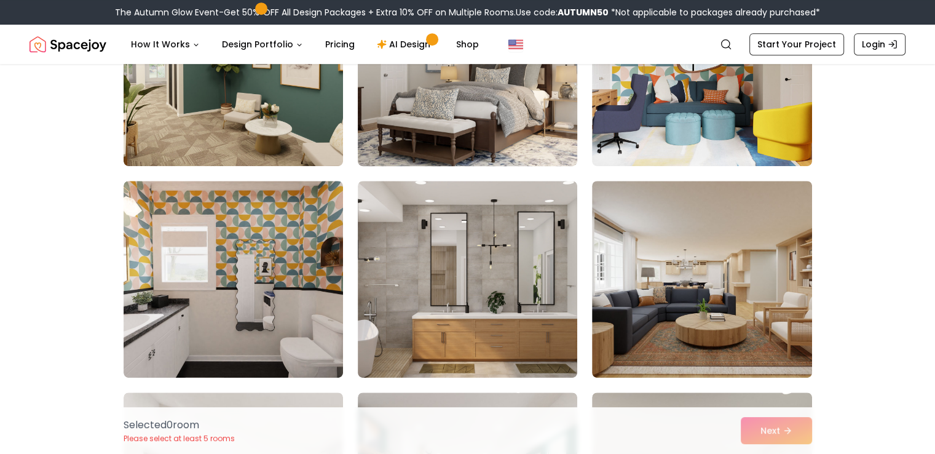
scroll to position [738, 0]
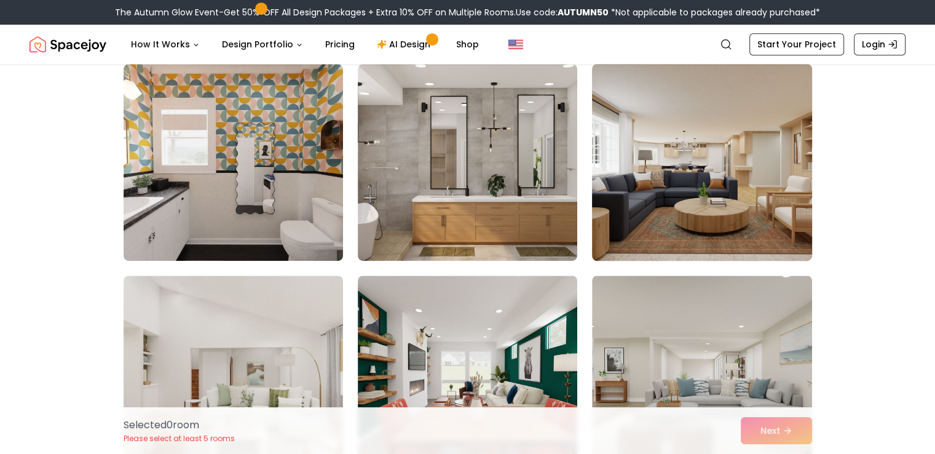
click at [653, 197] on img at bounding box center [701, 162] width 230 height 207
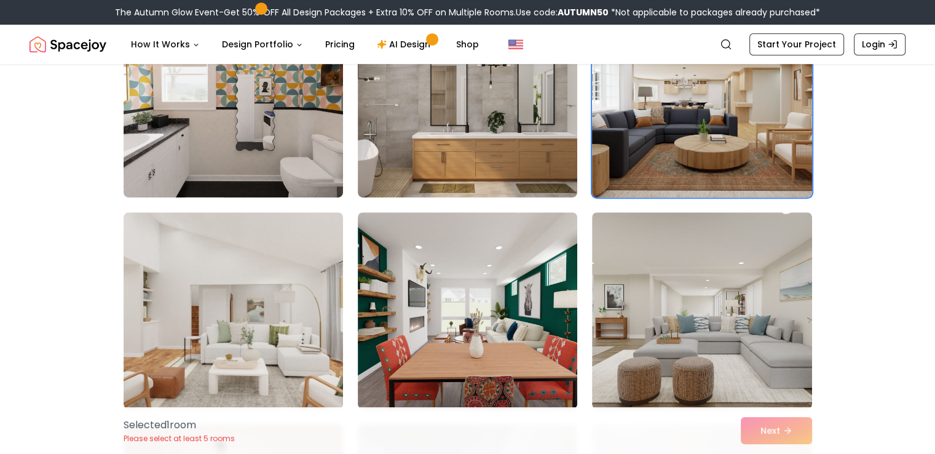
scroll to position [860, 0]
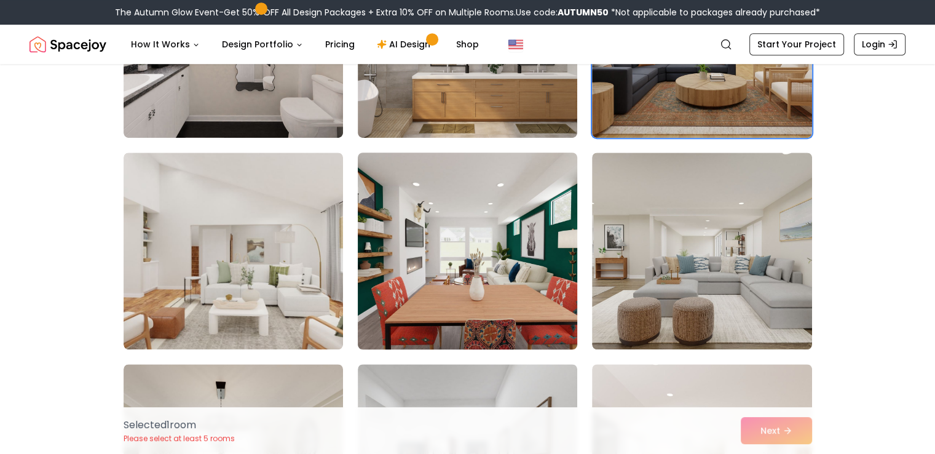
click at [492, 207] on img at bounding box center [467, 251] width 230 height 207
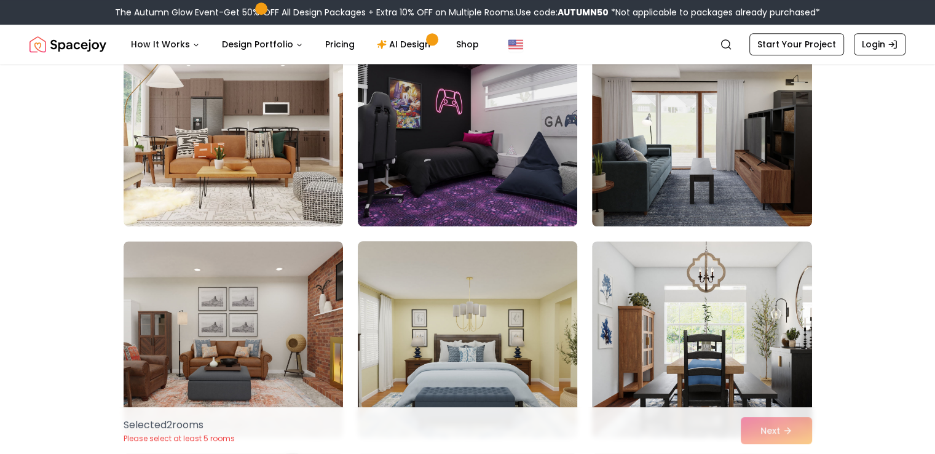
scroll to position [1475, 0]
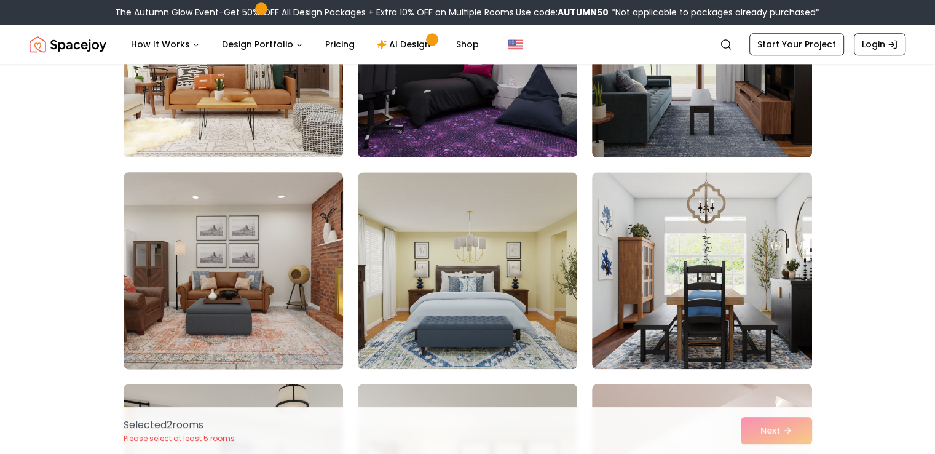
click at [311, 251] on img at bounding box center [233, 270] width 230 height 207
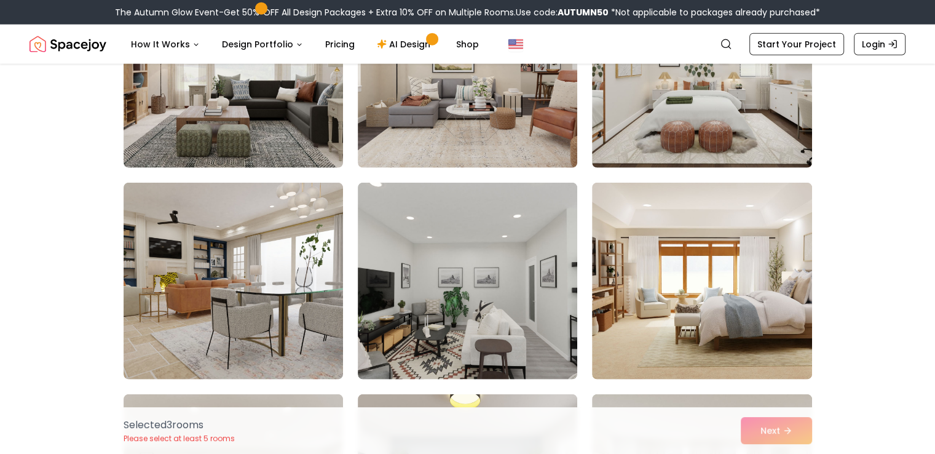
scroll to position [2950, 0]
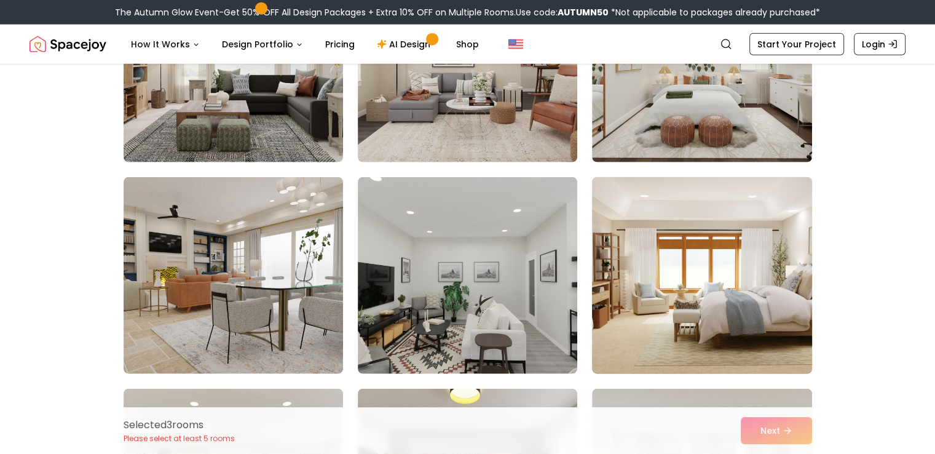
click at [727, 301] on img at bounding box center [701, 275] width 230 height 207
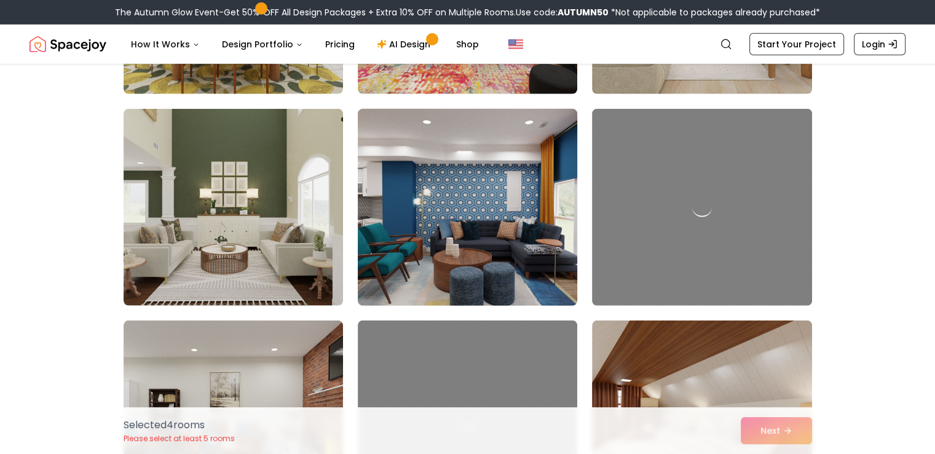
scroll to position [3442, 0]
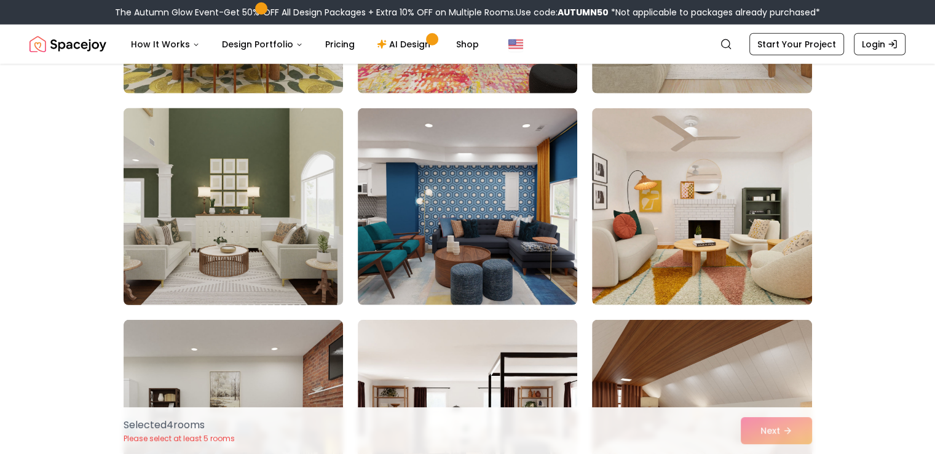
click at [246, 233] on img at bounding box center [233, 206] width 230 height 207
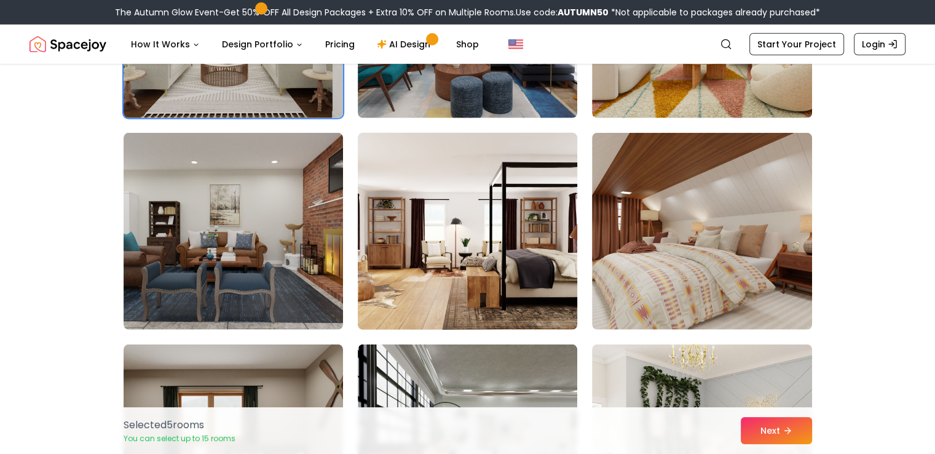
scroll to position [3688, 0]
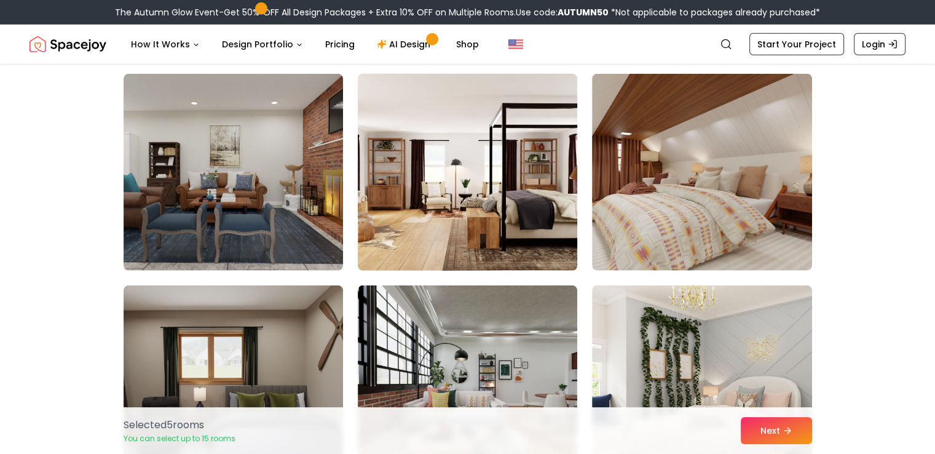
click at [494, 237] on img at bounding box center [467, 172] width 230 height 207
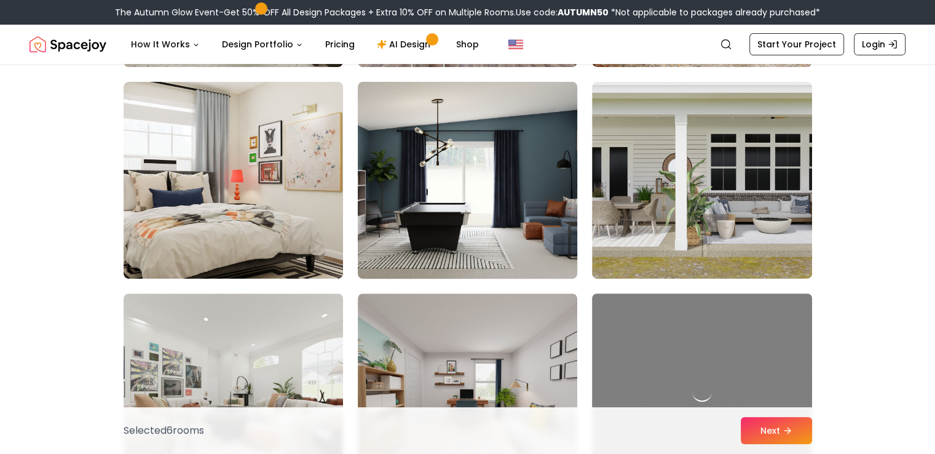
scroll to position [5163, 0]
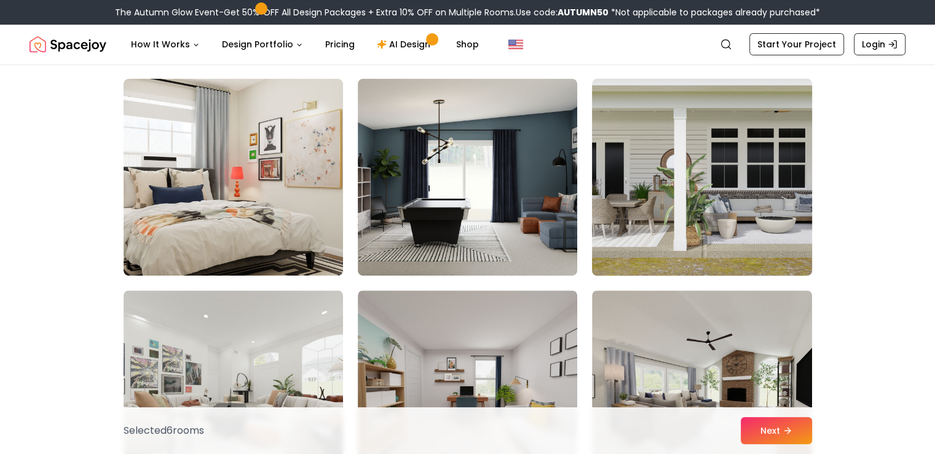
click at [654, 222] on img at bounding box center [701, 177] width 230 height 207
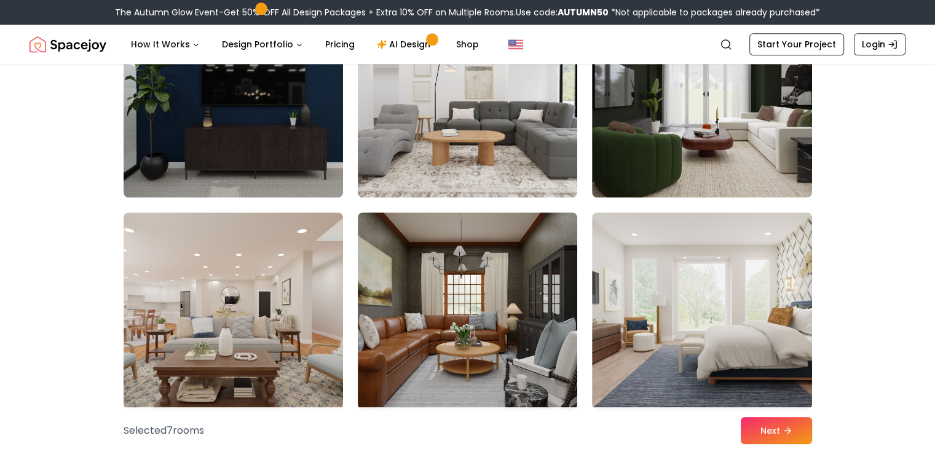
scroll to position [6146, 0]
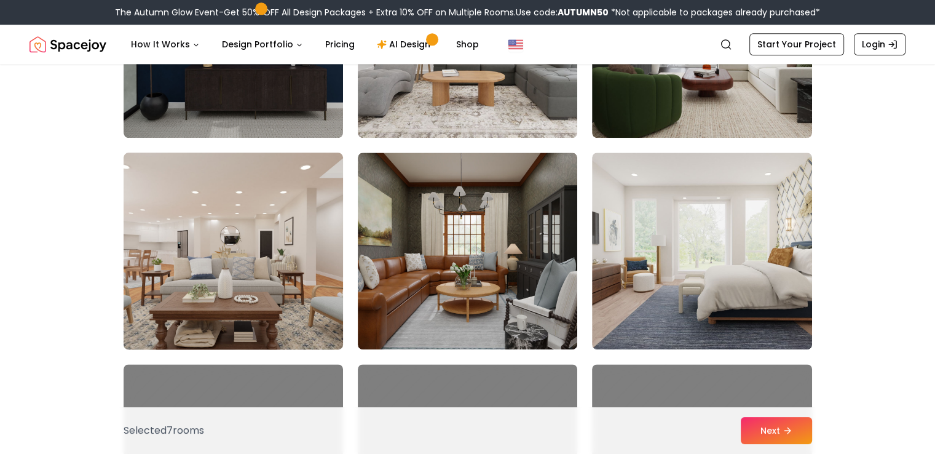
click at [205, 309] on img at bounding box center [233, 251] width 230 height 207
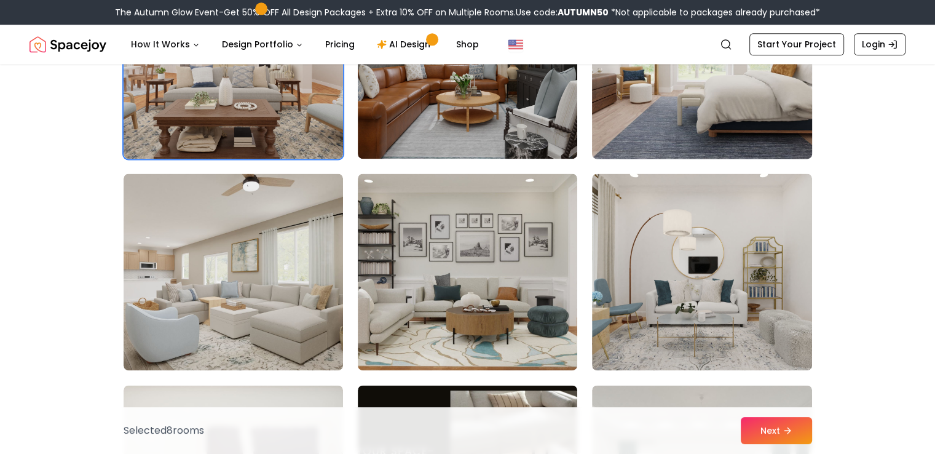
scroll to position [6269, 0]
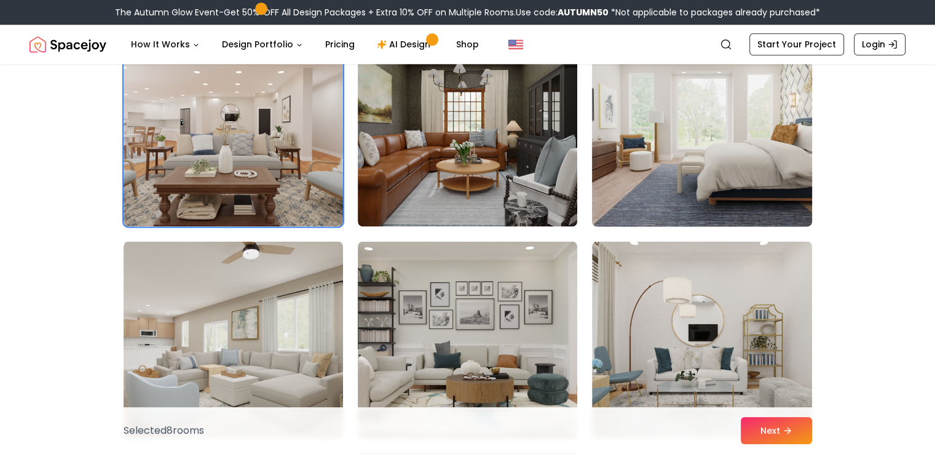
click at [732, 146] on img at bounding box center [701, 128] width 230 height 207
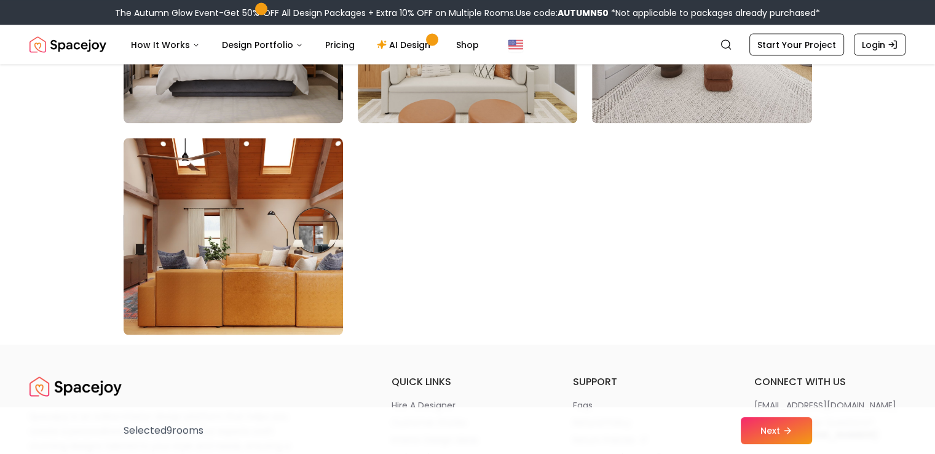
scroll to position [7130, 0]
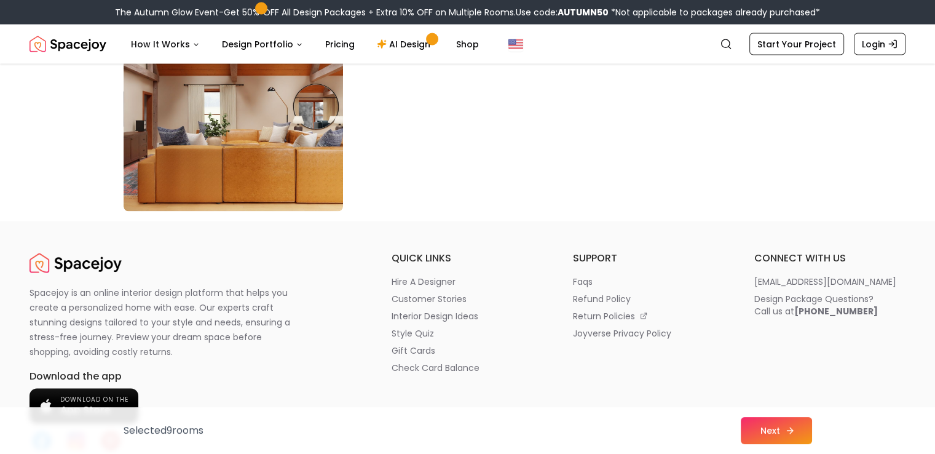
click at [798, 434] on button "Next" at bounding box center [776, 430] width 71 height 27
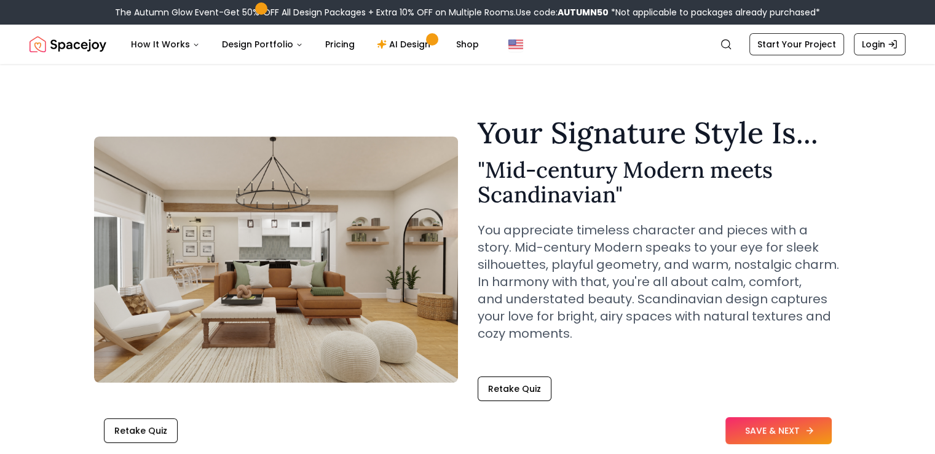
click at [796, 433] on button "SAVE & NEXT" at bounding box center [778, 430] width 106 height 27
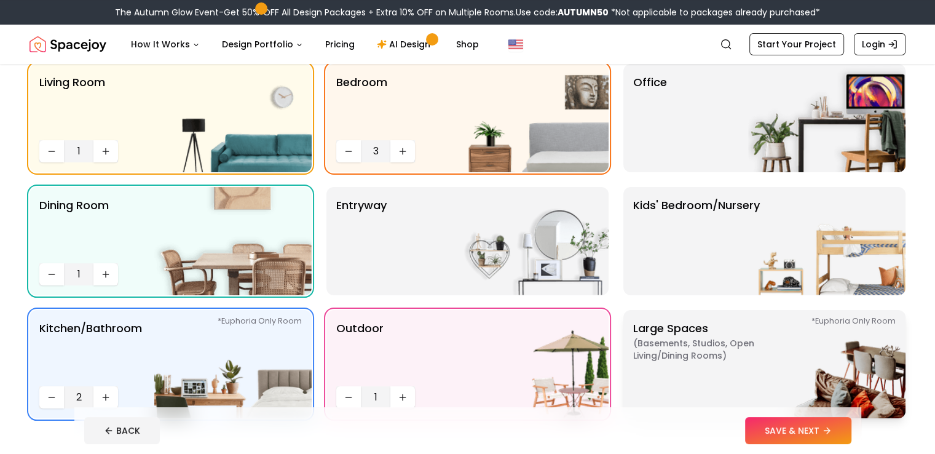
scroll to position [98, 0]
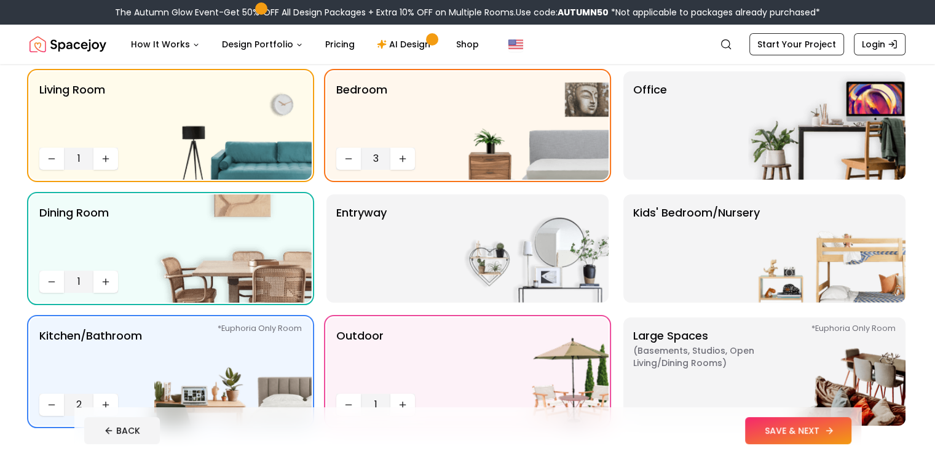
click at [851, 435] on button "SAVE & NEXT" at bounding box center [798, 430] width 106 height 27
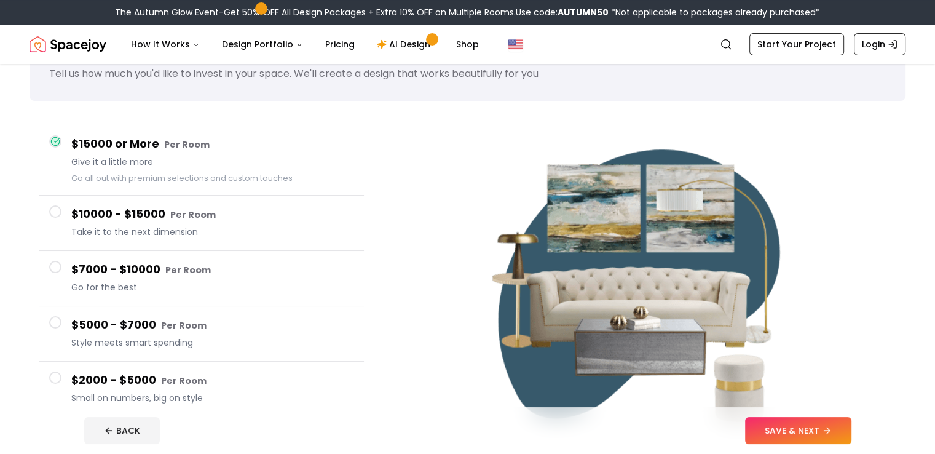
scroll to position [123, 0]
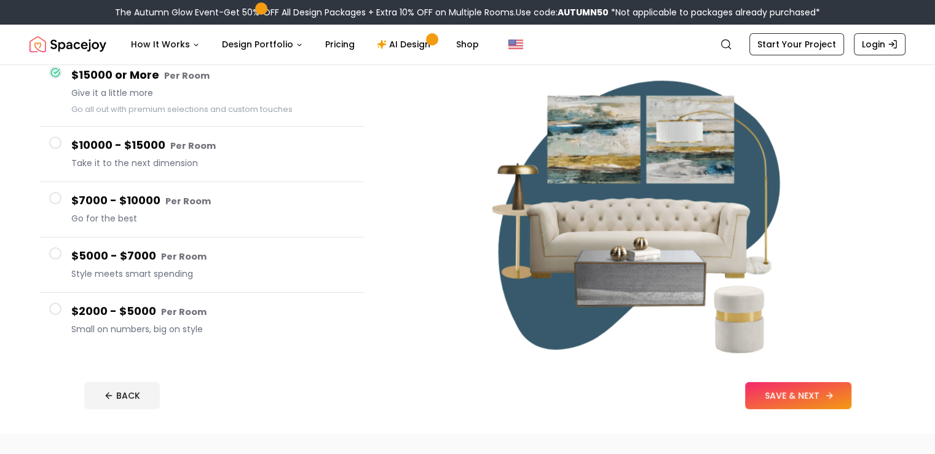
click at [851, 402] on button "SAVE & NEXT" at bounding box center [798, 395] width 106 height 27
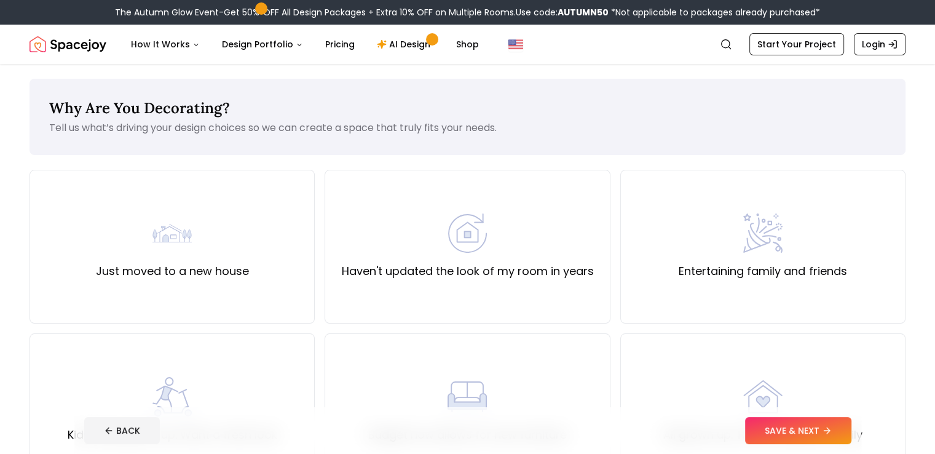
click at [162, 130] on p "Tell us what’s driving your design choices so we can create a space that truly …" at bounding box center [467, 127] width 837 height 15
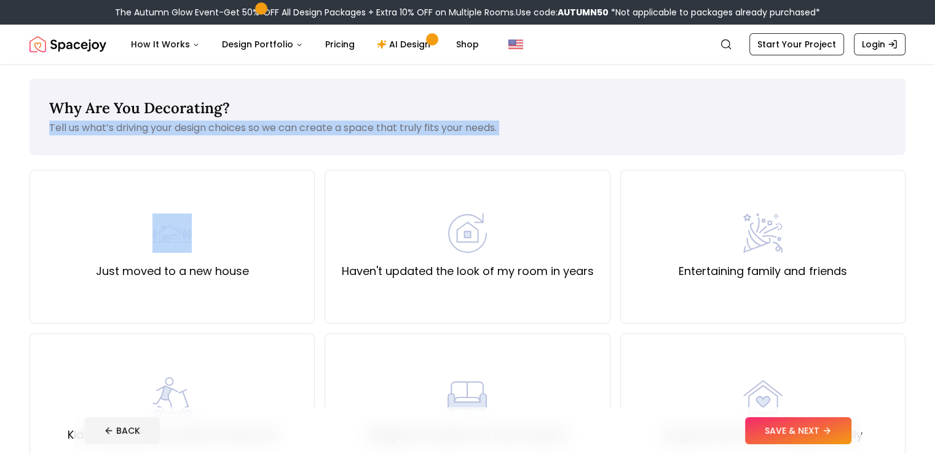
click at [162, 130] on p "Tell us what’s driving your design choices so we can create a space that truly …" at bounding box center [467, 127] width 837 height 15
copy div "Tell us what’s driving your design choices so we can create a space that truly …"
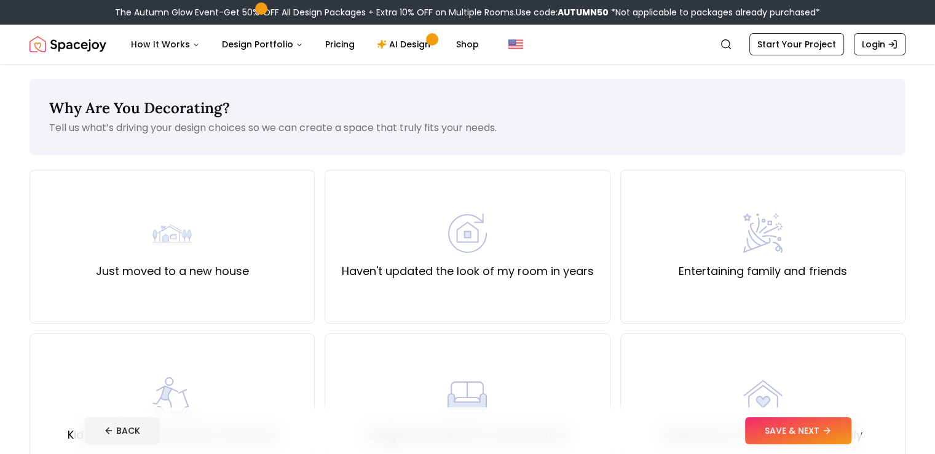
click at [543, 92] on div "Why Are You Decorating? Tell us what’s driving your design choices so we can cr…" at bounding box center [468, 117] width 876 height 76
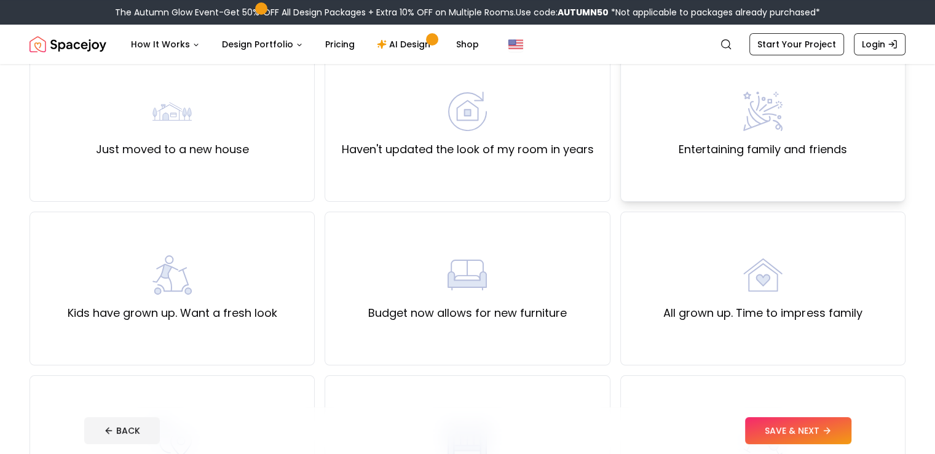
scroll to position [123, 0]
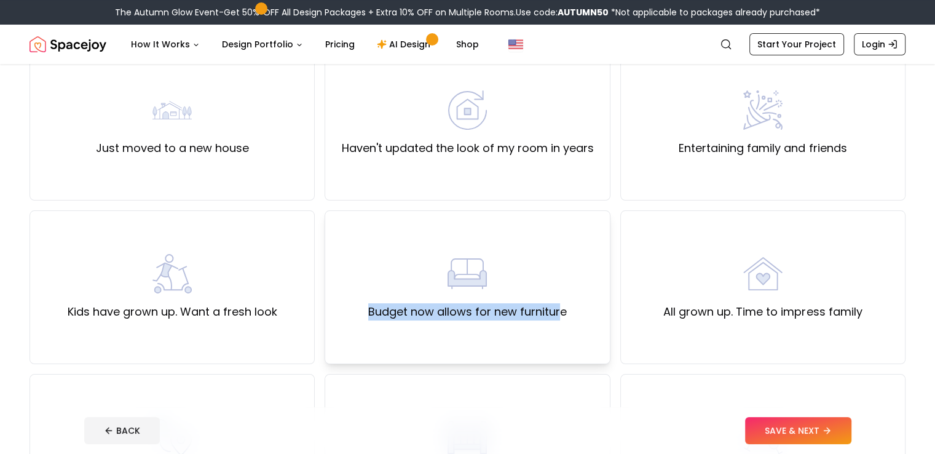
drag, startPoint x: 560, startPoint y: 328, endPoint x: 333, endPoint y: 314, distance: 227.2
click at [333, 314] on div "Budget now allows for new furniture" at bounding box center [467, 287] width 285 height 154
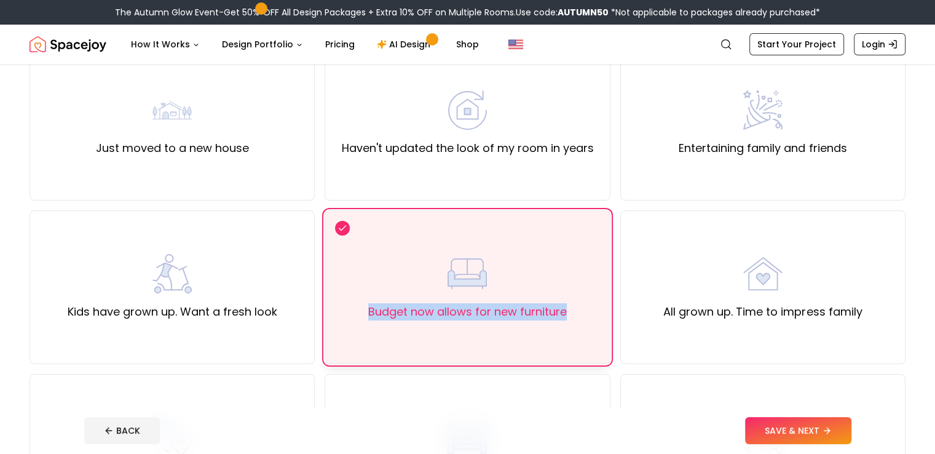
drag, startPoint x: 574, startPoint y: 334, endPoint x: 342, endPoint y: 310, distance: 233.5
click at [342, 310] on div "Budget now allows for new furniture" at bounding box center [467, 287] width 285 height 154
copy label "Budget now allows for new furniture"
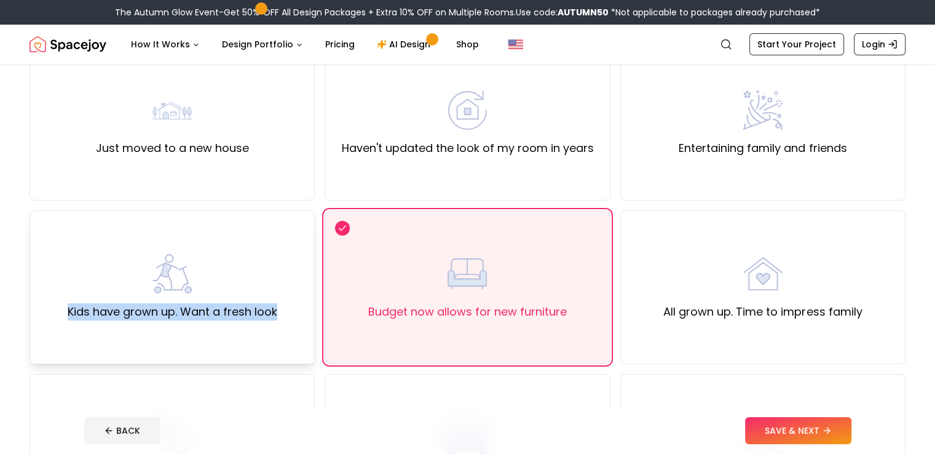
drag, startPoint x: 280, startPoint y: 329, endPoint x: 64, endPoint y: 318, distance: 216.7
click at [62, 317] on div "Kids have grown up. Want a fresh look" at bounding box center [172, 287] width 285 height 154
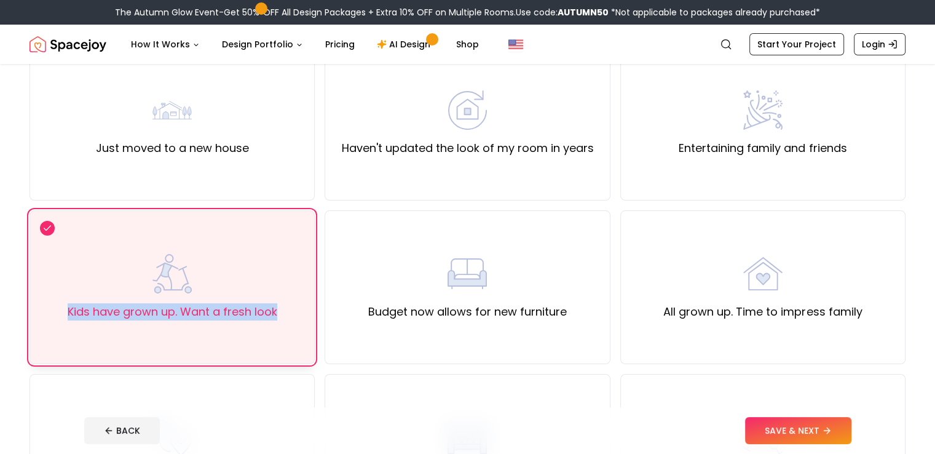
copy label "Kids have grown up. Want a fresh look"
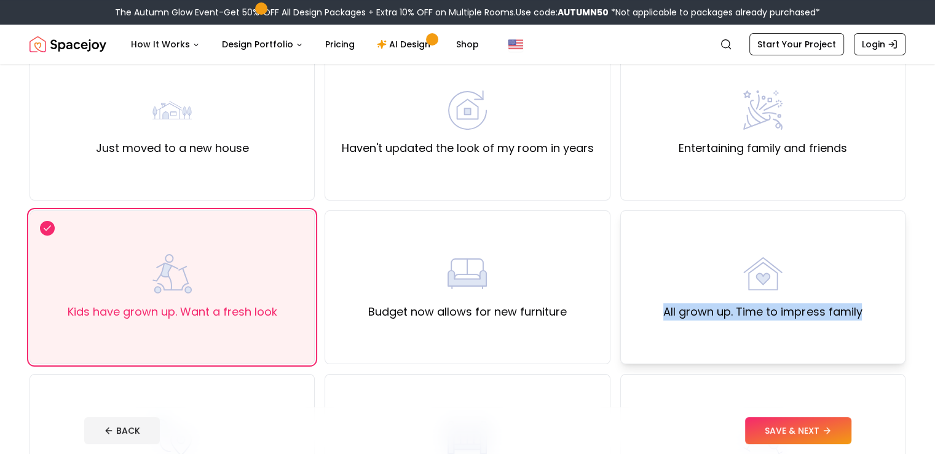
drag, startPoint x: 873, startPoint y: 320, endPoint x: 631, endPoint y: 317, distance: 242.2
click at [616, 318] on div "Just moved to a new house Haven't updated the look of my room in years Entertai…" at bounding box center [468, 369] width 876 height 644
copy label "All grown up. Time to impress family"
click at [687, 284] on div "All grown up. Time to impress family" at bounding box center [762, 287] width 199 height 66
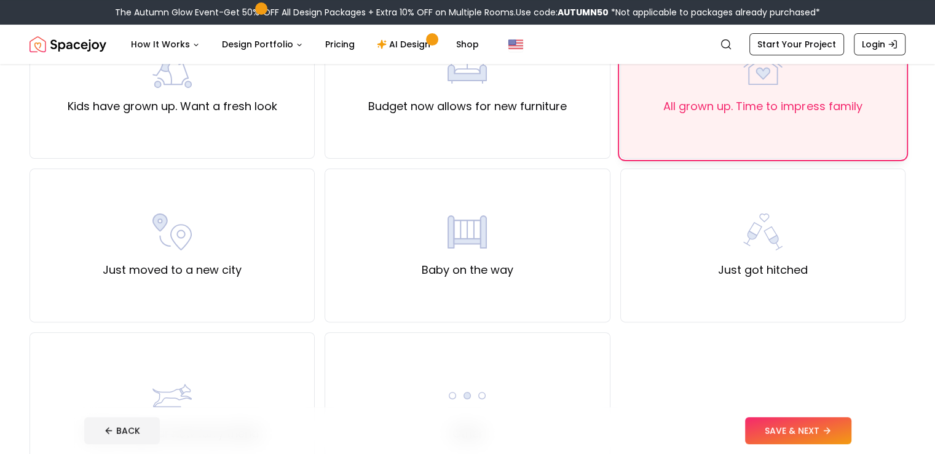
scroll to position [369, 0]
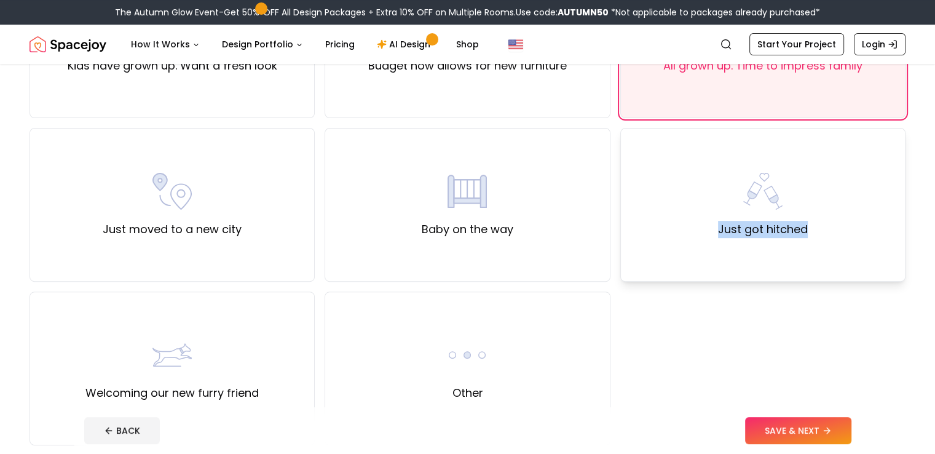
drag, startPoint x: 827, startPoint y: 265, endPoint x: 659, endPoint y: 218, distance: 174.9
click at [660, 218] on div "Just got hitched" at bounding box center [762, 205] width 285 height 154
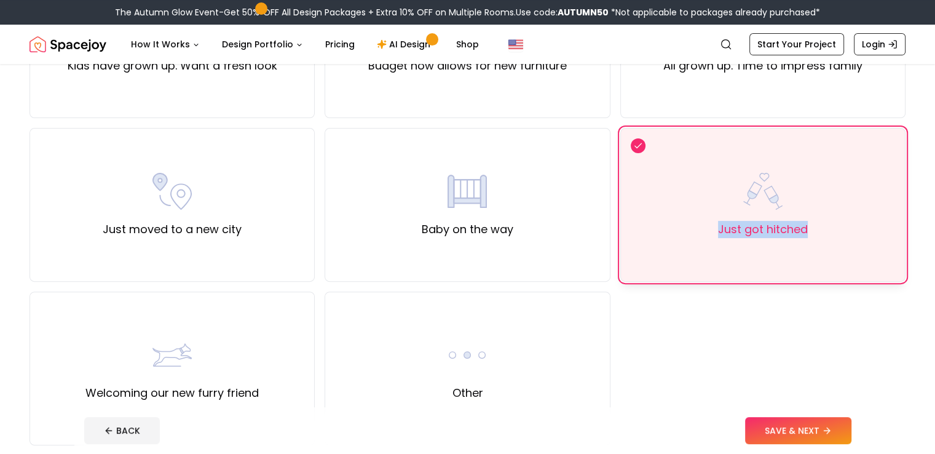
copy label "Just got hitched"
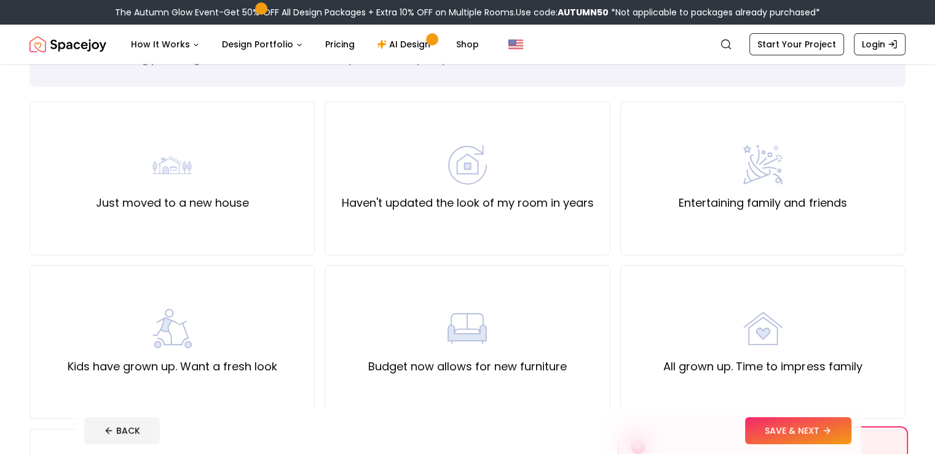
scroll to position [0, 0]
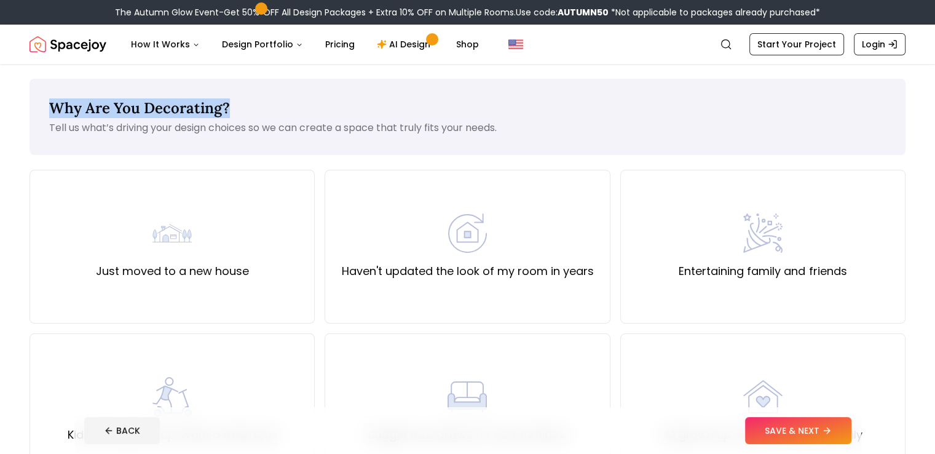
drag, startPoint x: 274, startPoint y: 110, endPoint x: 49, endPoint y: 103, distance: 225.7
click at [49, 103] on div "Why Are You Decorating? Tell us what’s driving your design choices so we can cr…" at bounding box center [468, 117] width 876 height 76
copy span "Why Are You Decorating?"
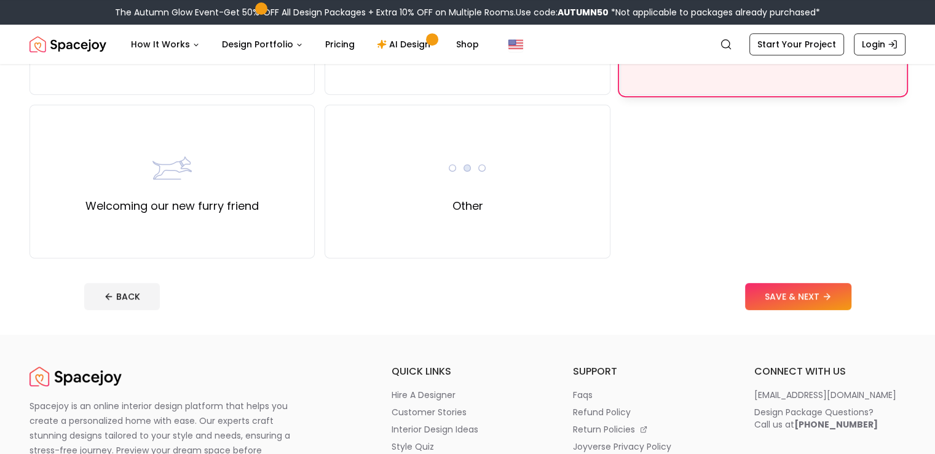
scroll to position [615, 0]
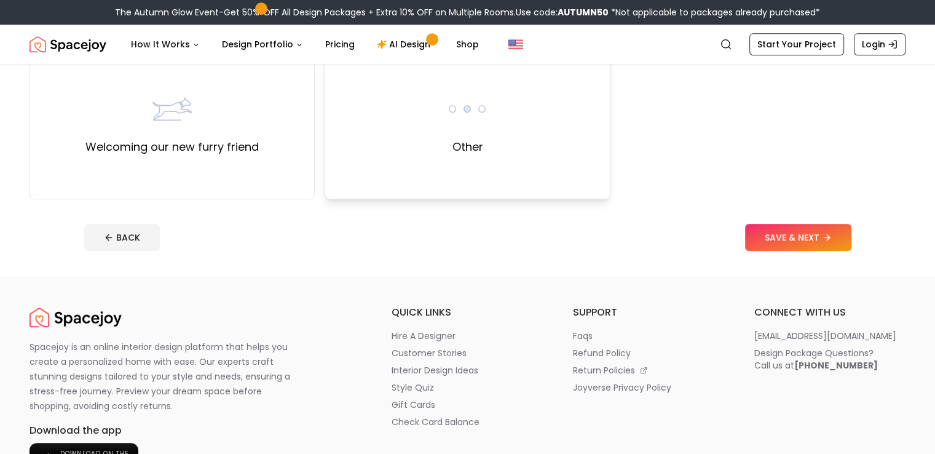
click at [505, 133] on div "Other" at bounding box center [467, 122] width 285 height 154
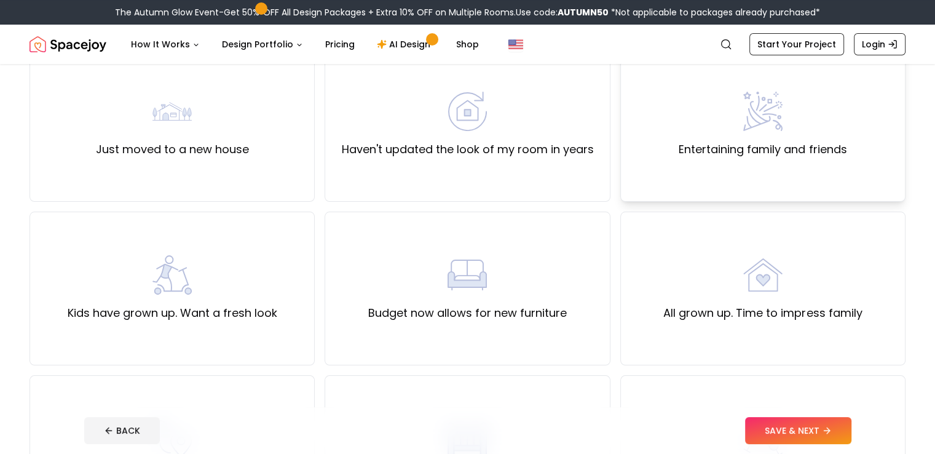
scroll to position [123, 0]
click at [707, 214] on div "All grown up. Time to impress family" at bounding box center [762, 287] width 285 height 154
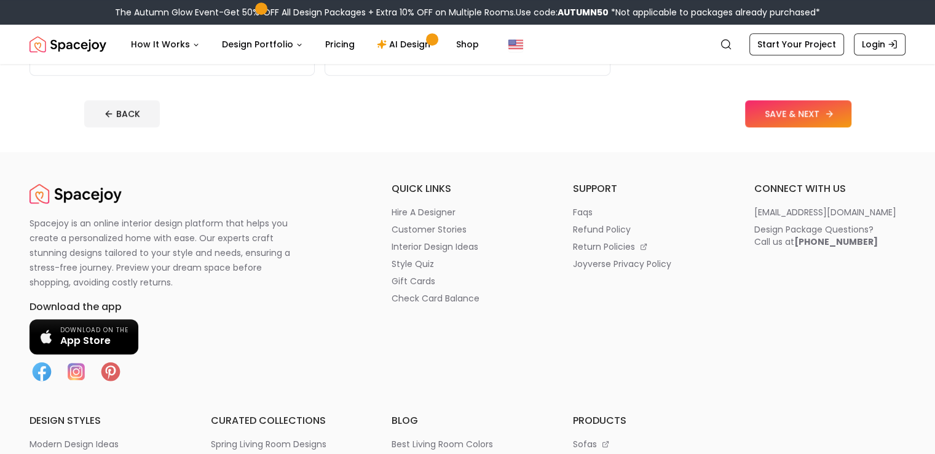
scroll to position [738, 0]
click at [821, 124] on button "SAVE & NEXT" at bounding box center [798, 114] width 106 height 27
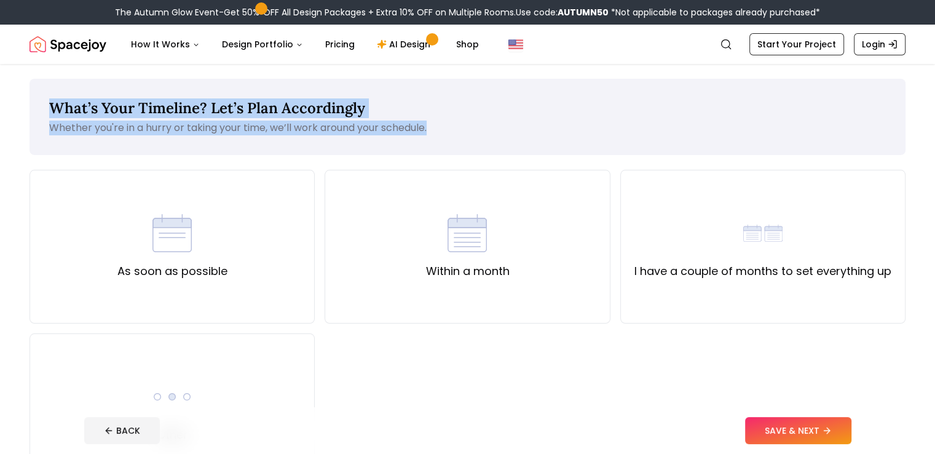
drag, startPoint x: 35, startPoint y: 99, endPoint x: 462, endPoint y: 133, distance: 428.6
click at [462, 133] on div "What’s Your Timeline? Let’s Plan Accordingly Whether you're in a hurry or takin…" at bounding box center [468, 117] width 876 height 76
copy div "What’s Your Timeline? Let’s Plan Accordingly Whether you're in a hurry or takin…"
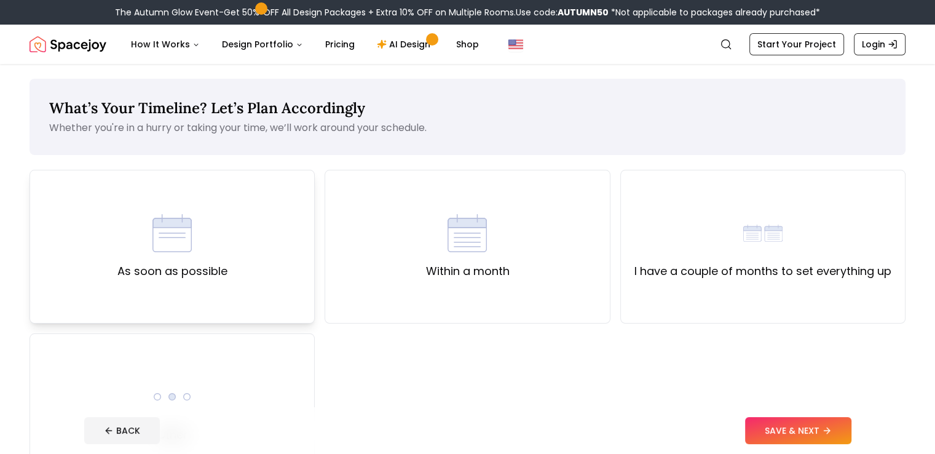
click at [258, 218] on div "As soon as possible" at bounding box center [172, 247] width 285 height 154
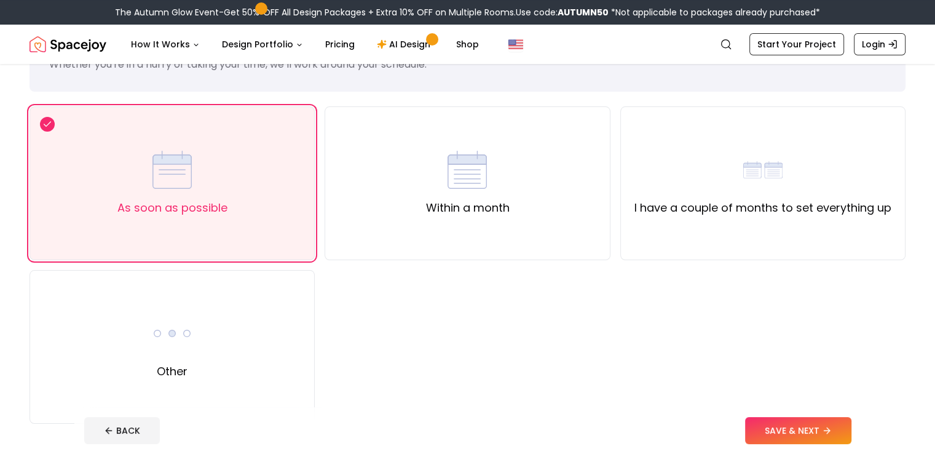
scroll to position [123, 0]
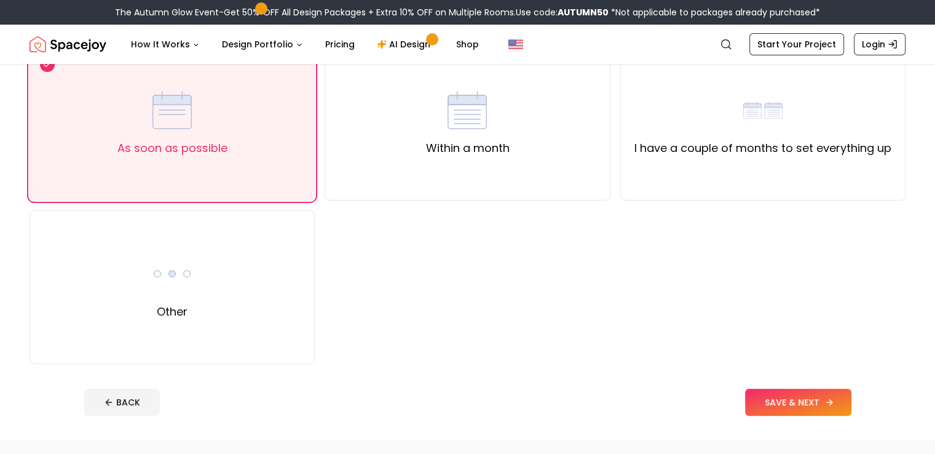
click at [851, 402] on button "SAVE & NEXT" at bounding box center [798, 401] width 106 height 27
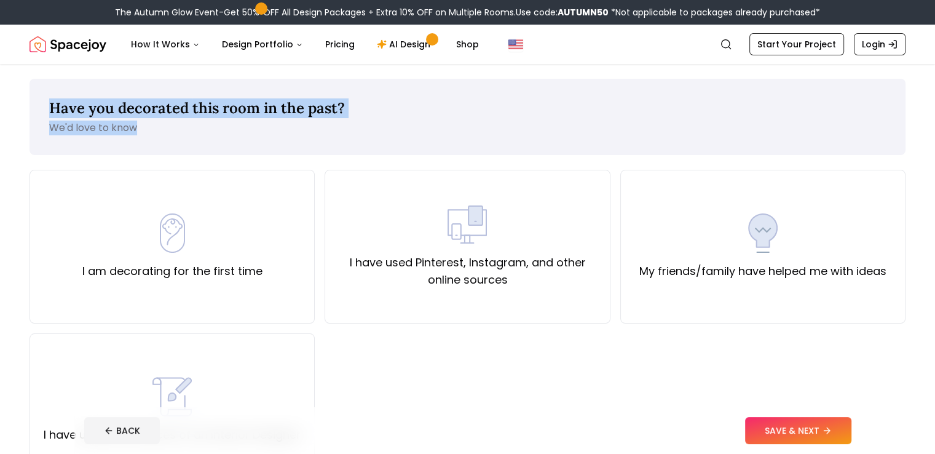
drag, startPoint x: 39, startPoint y: 87, endPoint x: 384, endPoint y: 151, distance: 350.7
click at [384, 151] on div "Have you decorated this room in the past? We'd love to know" at bounding box center [468, 117] width 876 height 76
copy div "Have you decorated this room in the past? We'd love to know"
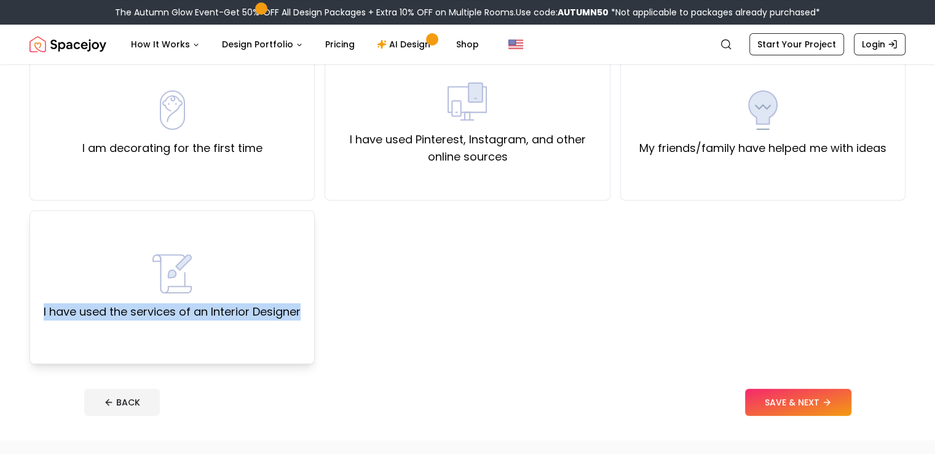
drag, startPoint x: 320, startPoint y: 332, endPoint x: 37, endPoint y: 309, distance: 283.6
click at [37, 309] on div "I am decorating for the first time I have used Pinterest, Instagram, and other …" at bounding box center [468, 205] width 876 height 317
copy label "I have used the services of an Interior Designer"
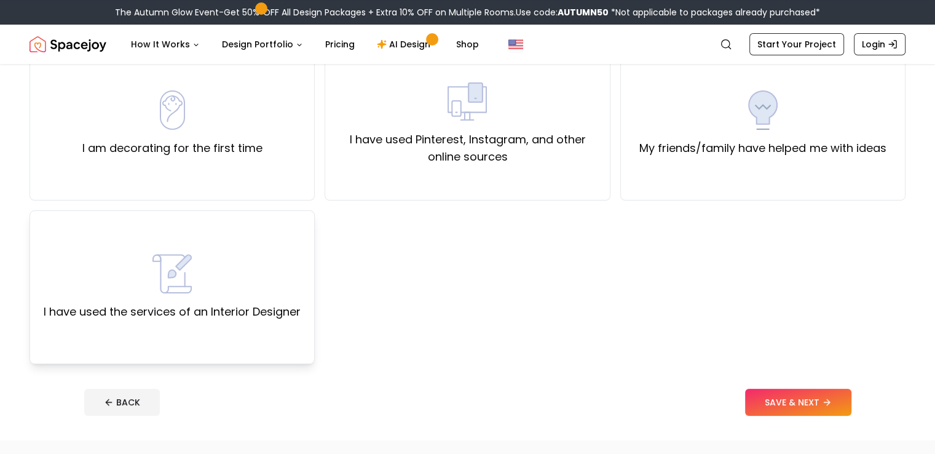
click at [261, 228] on div "I have used the services of an Interior Designer" at bounding box center [172, 287] width 285 height 154
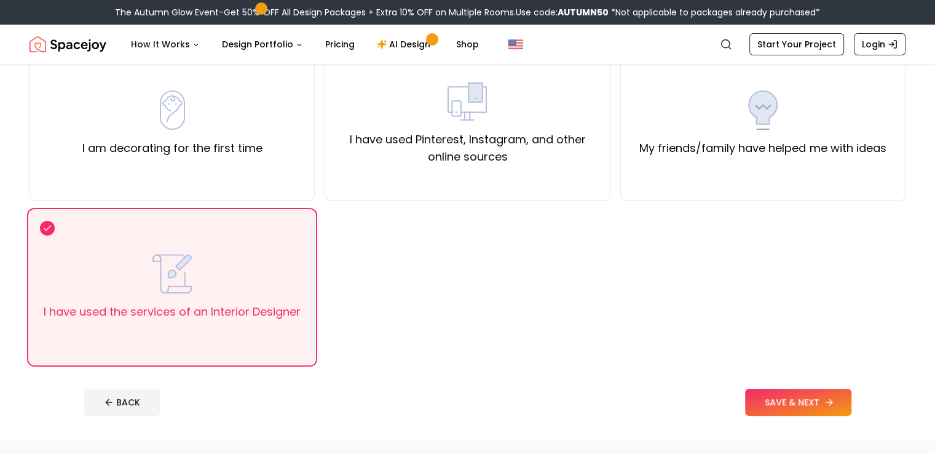
click at [809, 397] on button "SAVE & NEXT" at bounding box center [798, 401] width 106 height 27
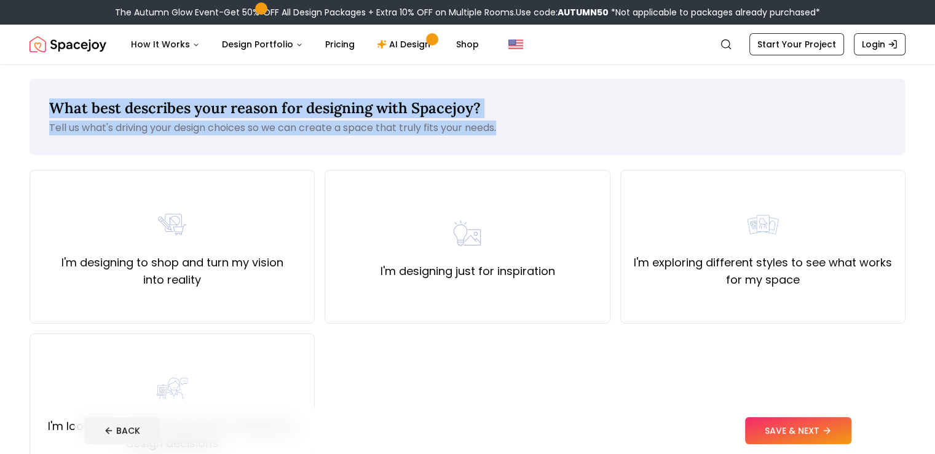
drag, startPoint x: 32, startPoint y: 92, endPoint x: 516, endPoint y: 128, distance: 485.7
click at [516, 128] on div "What best describes your reason for designing with Spacejoy? Tell us what's dri…" at bounding box center [468, 117] width 876 height 76
copy div "What best describes your reason for designing with Spacejoy? Tell us what's dri…"
click at [593, 138] on div "What best describes your reason for designing with Spacejoy? Tell us what's dri…" at bounding box center [468, 117] width 876 height 76
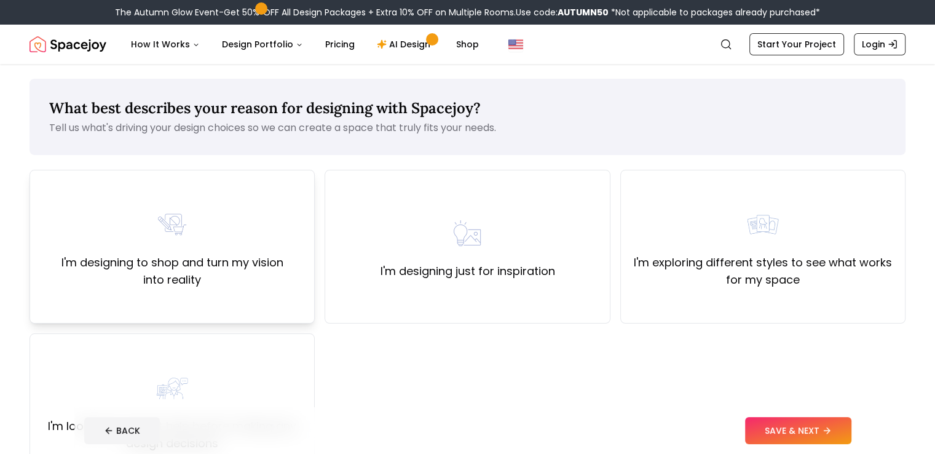
drag, startPoint x: 300, startPoint y: 291, endPoint x: 289, endPoint y: 274, distance: 19.9
click at [289, 274] on div "I'm designing to shop and turn my vision into reality" at bounding box center [172, 247] width 285 height 154
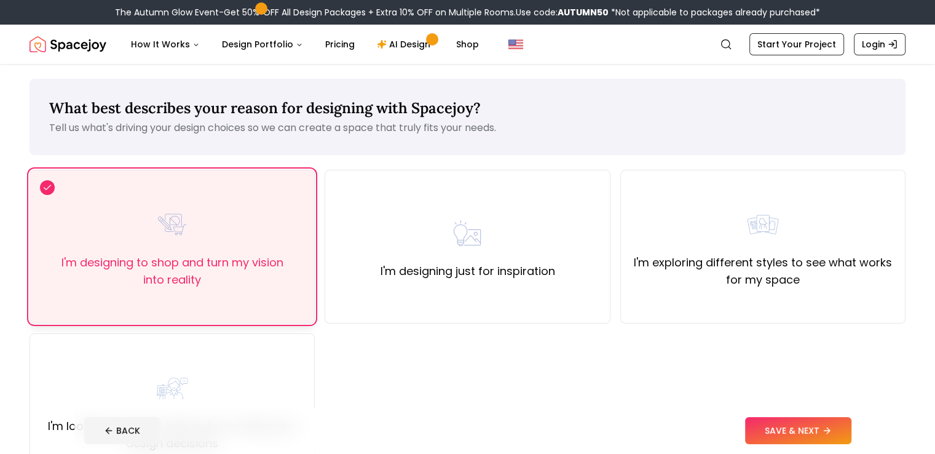
click at [45, 235] on div "I'm designing to shop and turn my vision into reality" at bounding box center [172, 247] width 264 height 84
click at [6, 232] on div "What best describes your reason for designing with Spacejoy? Tell us what's dri…" at bounding box center [467, 313] width 935 height 499
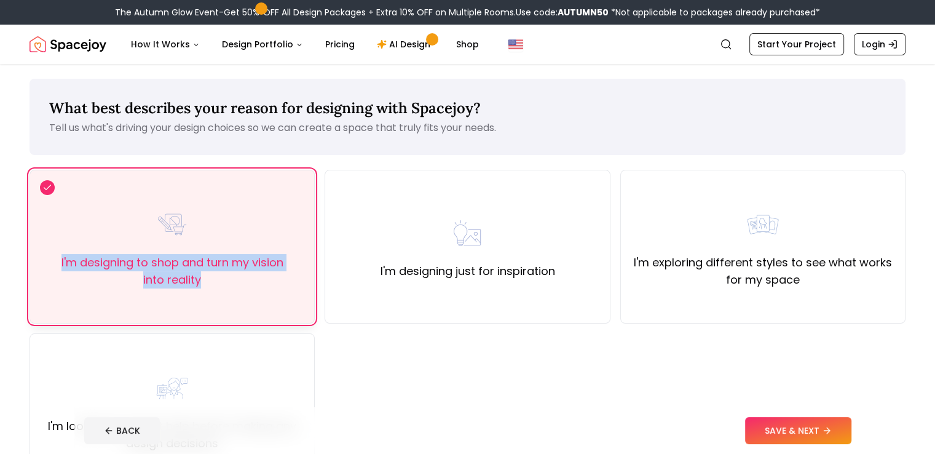
drag, startPoint x: 27, startPoint y: 245, endPoint x: 208, endPoint y: 273, distance: 183.4
click at [230, 291] on div "What best describes your reason for designing with Spacejoy? Tell us what's dri…" at bounding box center [467, 313] width 935 height 499
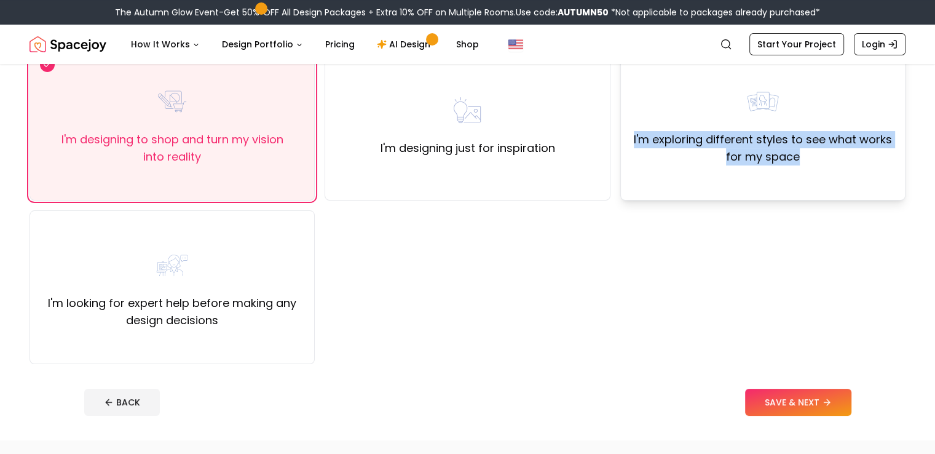
drag, startPoint x: 627, startPoint y: 125, endPoint x: 804, endPoint y: 158, distance: 180.1
click at [804, 158] on div "I'm exploring different styles to see what works for my space" at bounding box center [762, 124] width 285 height 154
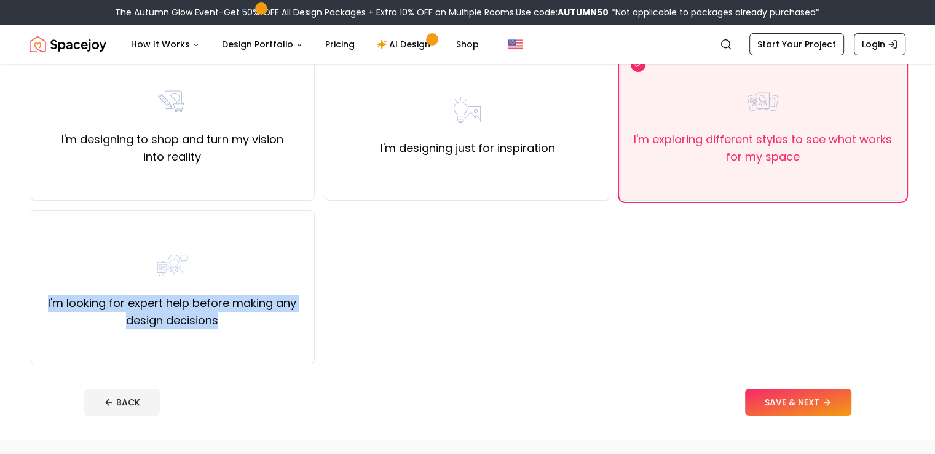
drag, startPoint x: 20, startPoint y: 286, endPoint x: 323, endPoint y: 312, distance: 304.2
click at [323, 312] on div "What best describes your reason for designing with Spacejoy? Tell us what's dri…" at bounding box center [467, 190] width 935 height 499
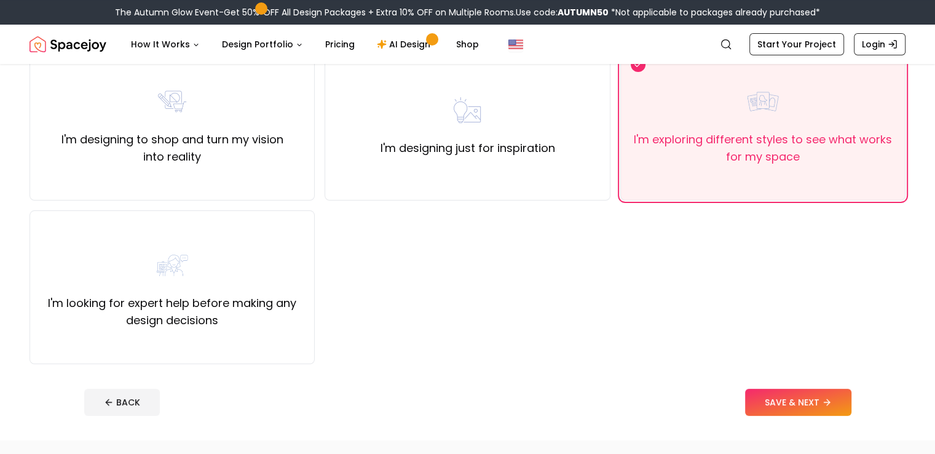
click at [532, 285] on div "I'm designing to shop and turn my vision into reality I'm designing just for in…" at bounding box center [468, 205] width 876 height 317
drag, startPoint x: 567, startPoint y: 157, endPoint x: 340, endPoint y: 153, distance: 227.5
click at [340, 153] on div "I'm designing just for inspiration" at bounding box center [467, 124] width 285 height 154
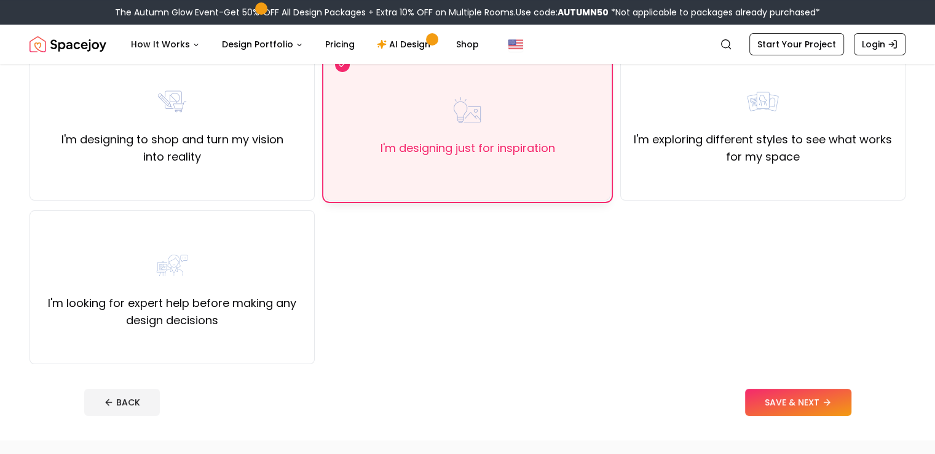
click at [492, 83] on div "I'm designing just for inspiration" at bounding box center [467, 124] width 285 height 154
click at [827, 395] on button "SAVE & NEXT" at bounding box center [798, 401] width 106 height 27
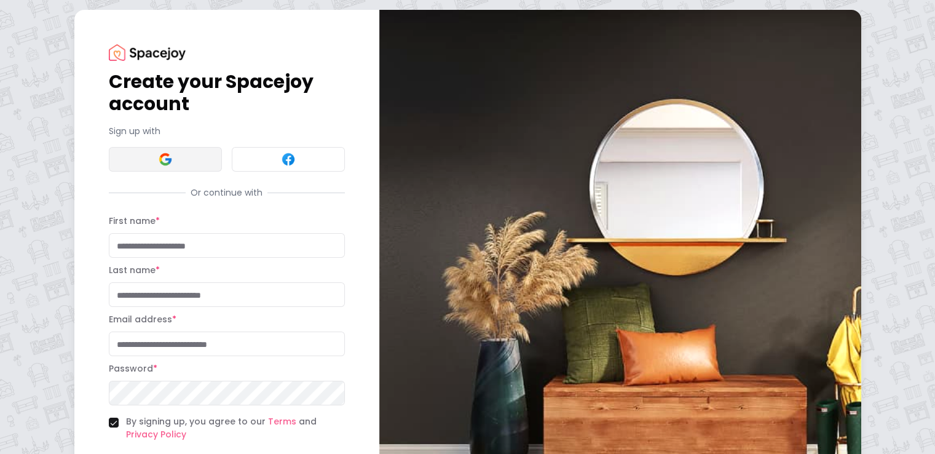
click at [109, 167] on button at bounding box center [165, 159] width 113 height 25
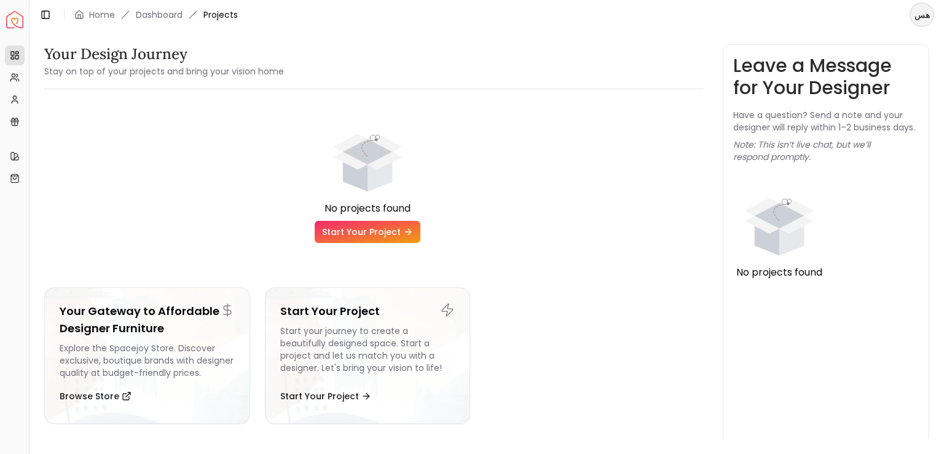
click at [357, 239] on link "Start Your Project" at bounding box center [368, 232] width 106 height 22
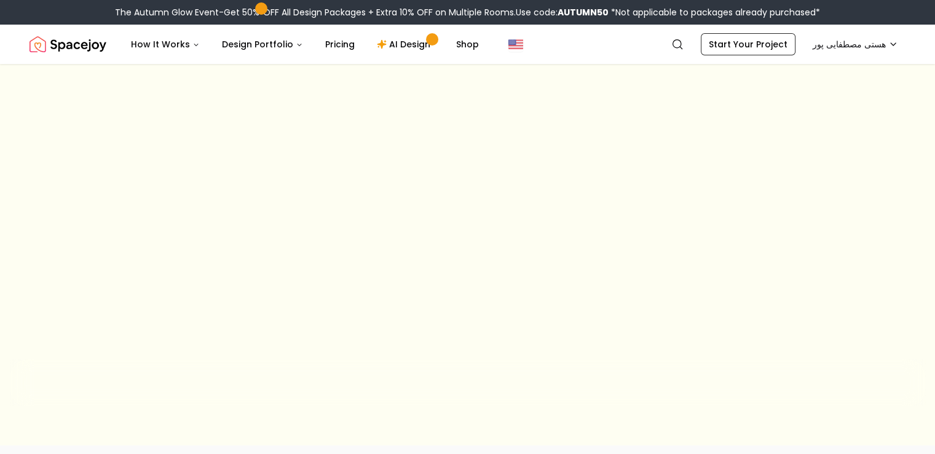
click at [366, 233] on div "First, let’s discover your home design style To create a space you'll truly lov…" at bounding box center [468, 232] width 708 height 241
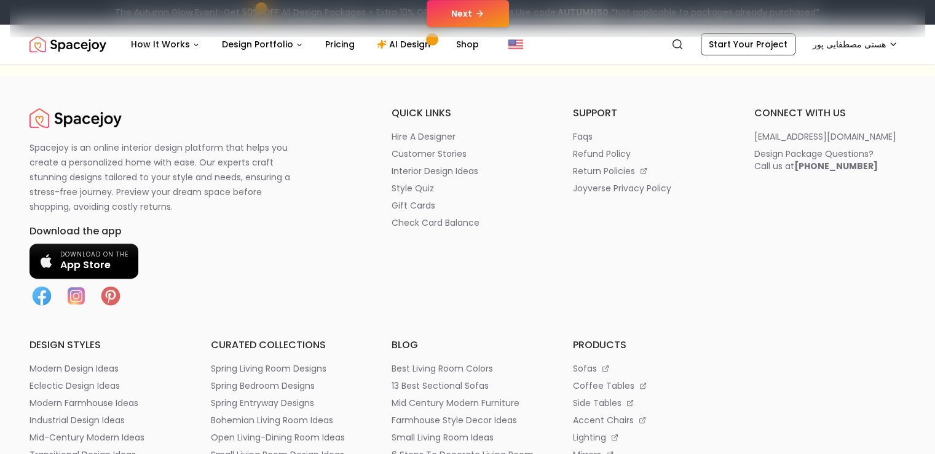
scroll to position [246, 0]
